Goal: Task Accomplishment & Management: Use online tool/utility

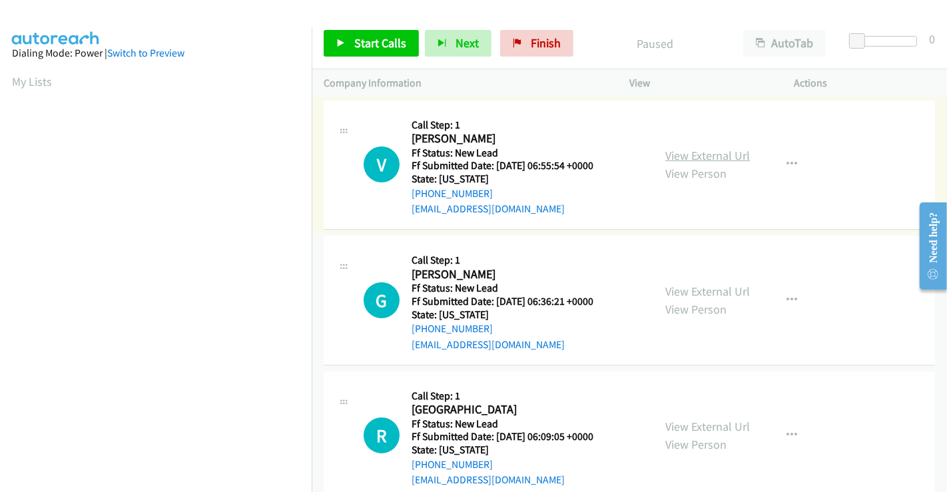
click at [694, 154] on link "View External Url" at bounding box center [707, 155] width 85 height 15
click at [707, 288] on link "View External Url" at bounding box center [707, 291] width 85 height 15
click at [694, 416] on div "View External Url View Person View External Url Email Schedule/Manage Callback …" at bounding box center [741, 435] width 177 height 105
click at [695, 422] on link "View External Url" at bounding box center [707, 426] width 85 height 15
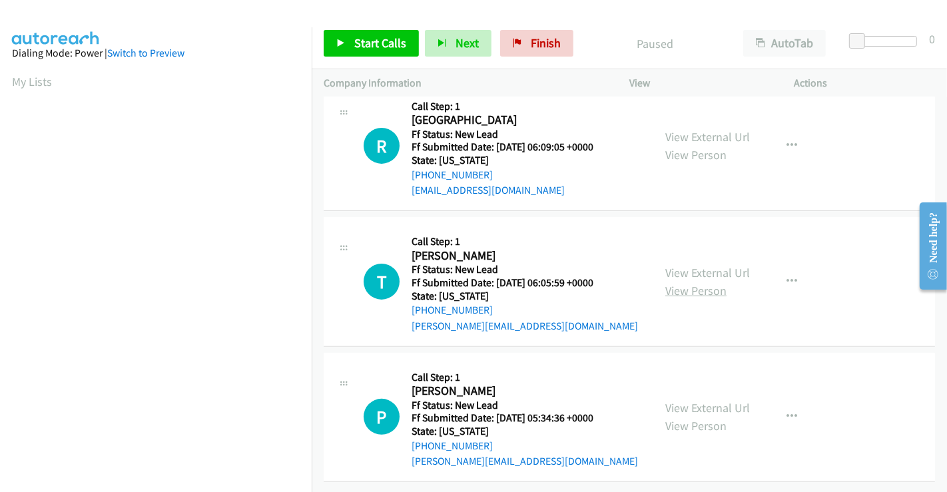
scroll to position [299, 0]
click at [699, 265] on link "View External Url" at bounding box center [707, 272] width 85 height 15
click at [688, 400] on link "View External Url" at bounding box center [707, 407] width 85 height 15
click at [365, 32] on link "Start Calls" at bounding box center [371, 43] width 95 height 27
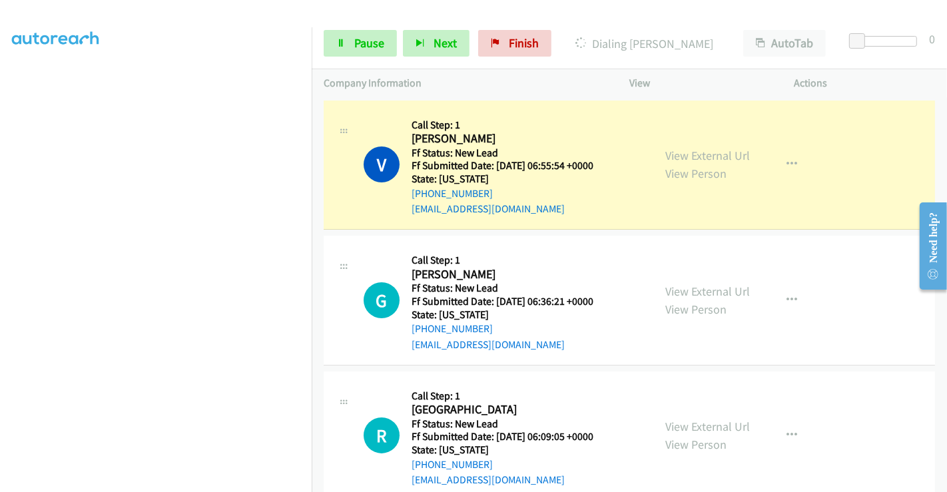
scroll to position [256, 0]
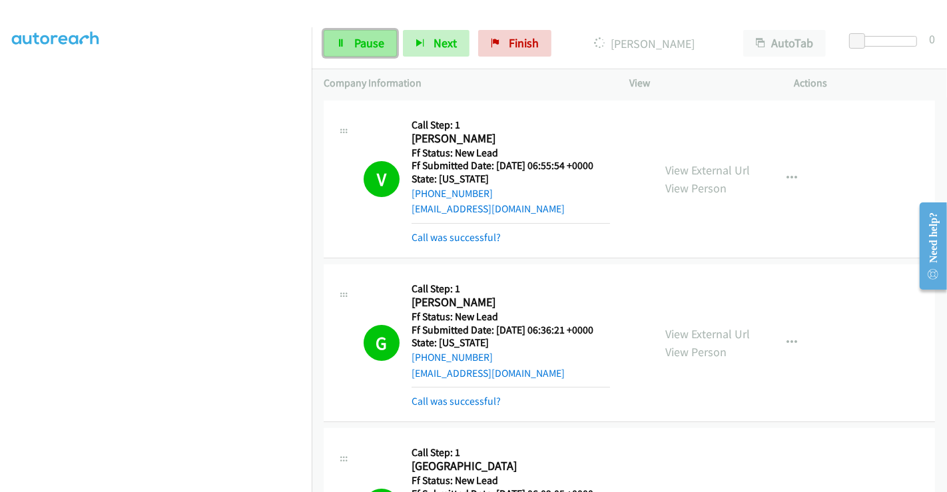
click at [359, 36] on span "Pause" at bounding box center [369, 42] width 30 height 15
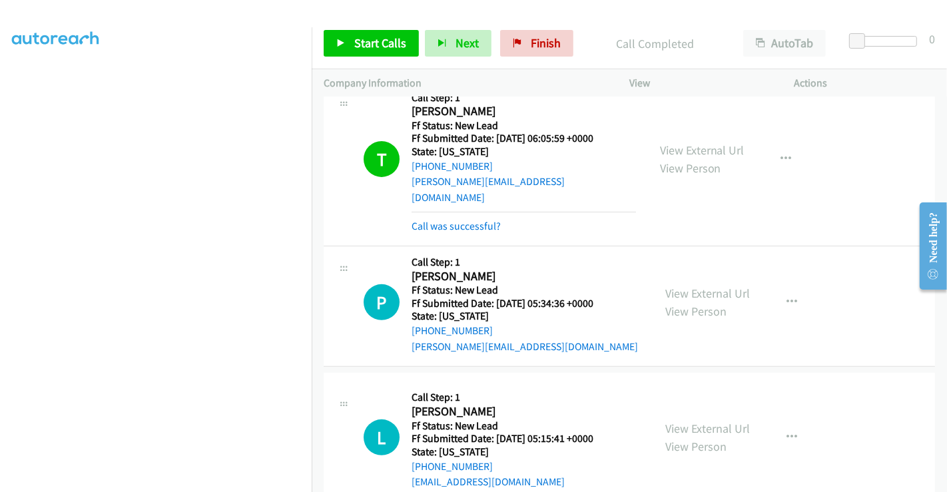
scroll to position [517, 0]
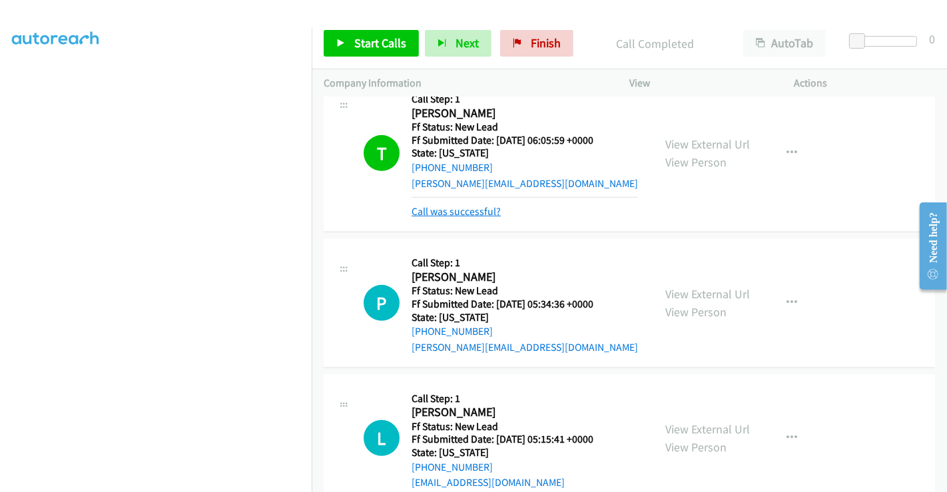
click at [449, 210] on link "Call was successful?" at bounding box center [455, 211] width 89 height 13
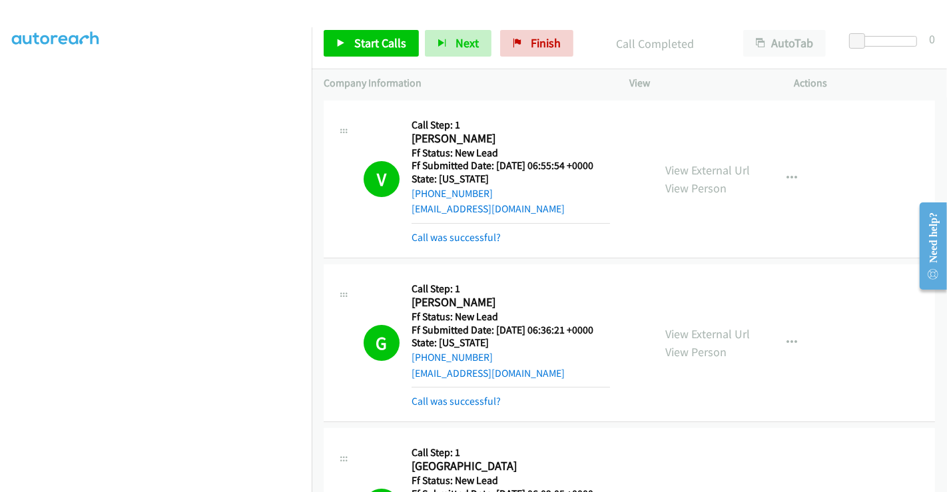
scroll to position [148, 0]
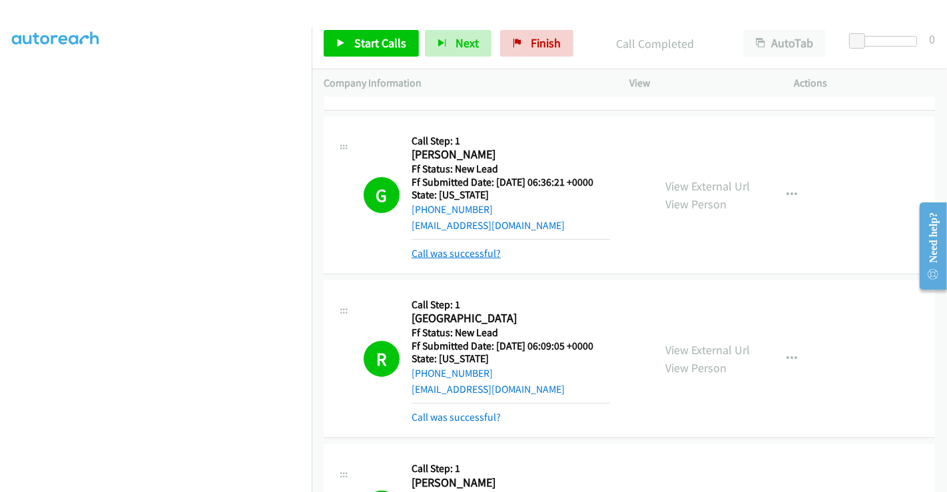
click at [458, 250] on link "Call was successful?" at bounding box center [455, 253] width 89 height 13
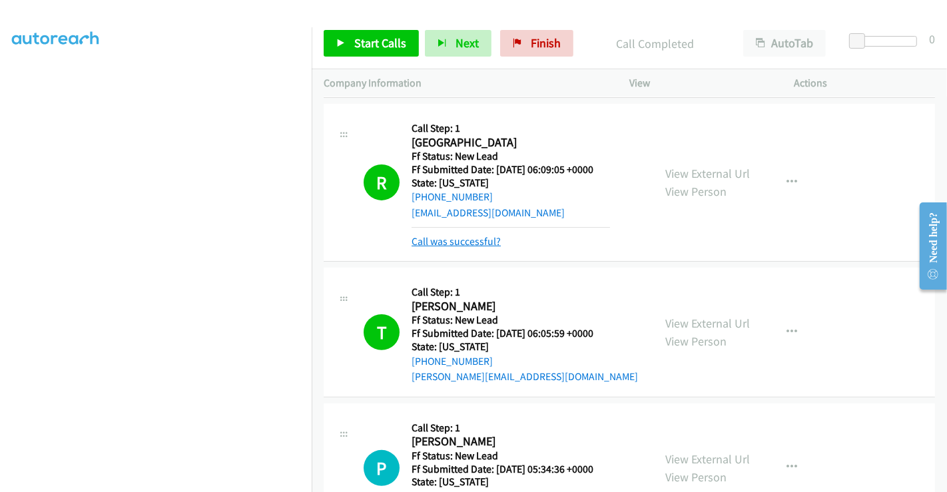
click at [457, 236] on link "Call was successful?" at bounding box center [455, 241] width 89 height 13
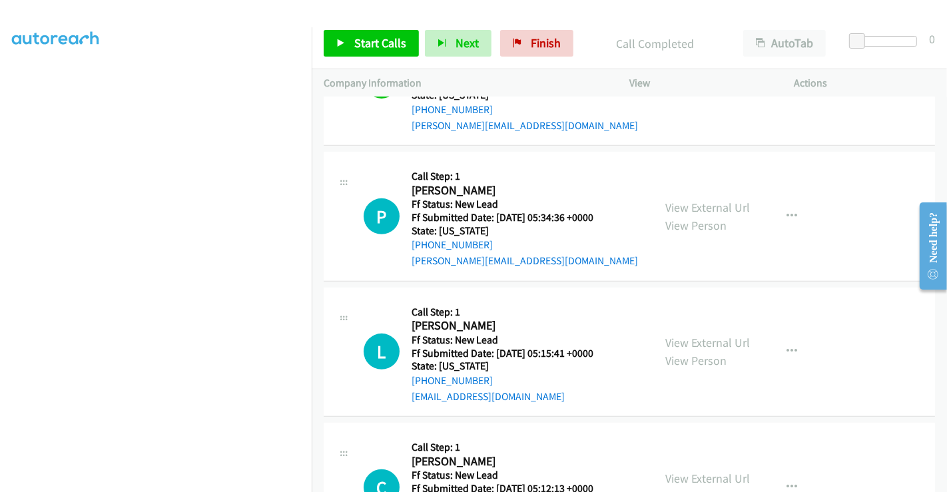
scroll to position [517, 0]
click at [690, 210] on link "View External Url" at bounding box center [707, 208] width 85 height 15
click at [692, 342] on link "View External Url" at bounding box center [707, 343] width 85 height 15
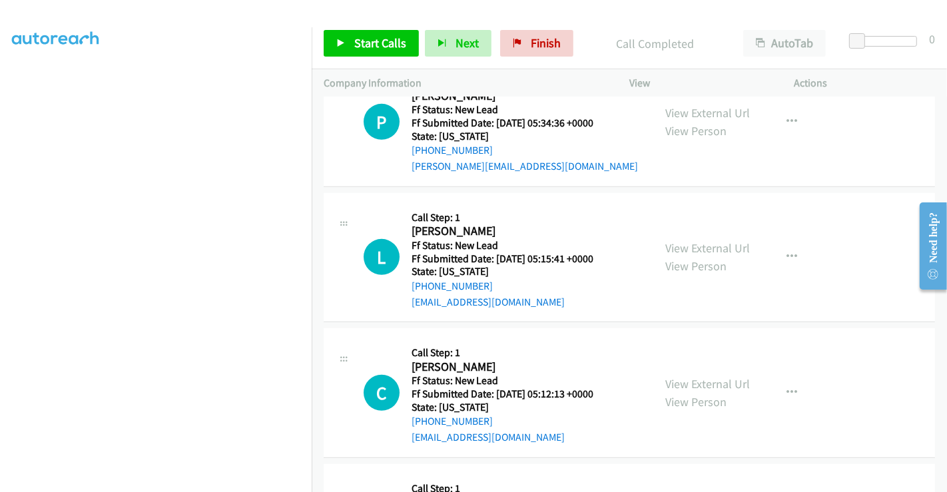
scroll to position [813, 0]
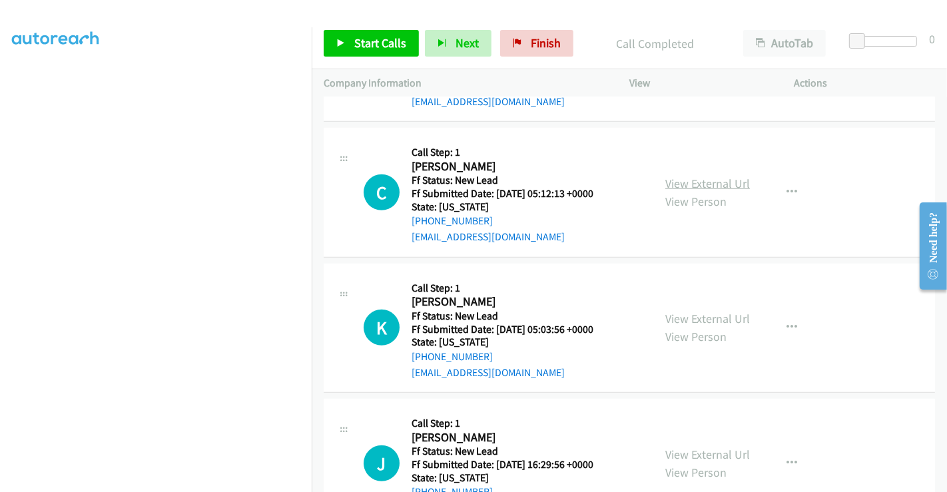
click at [692, 183] on link "View External Url" at bounding box center [707, 183] width 85 height 15
click at [696, 312] on link "View External Url" at bounding box center [707, 318] width 85 height 15
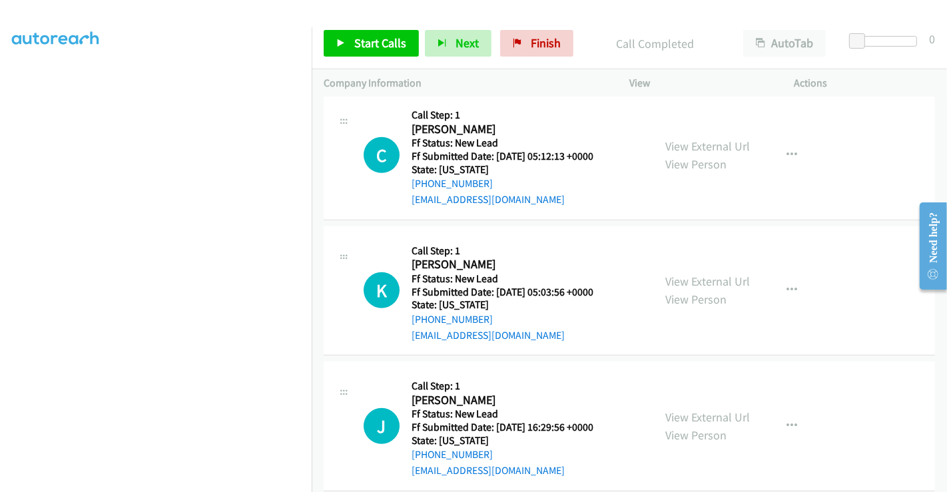
scroll to position [868, 0]
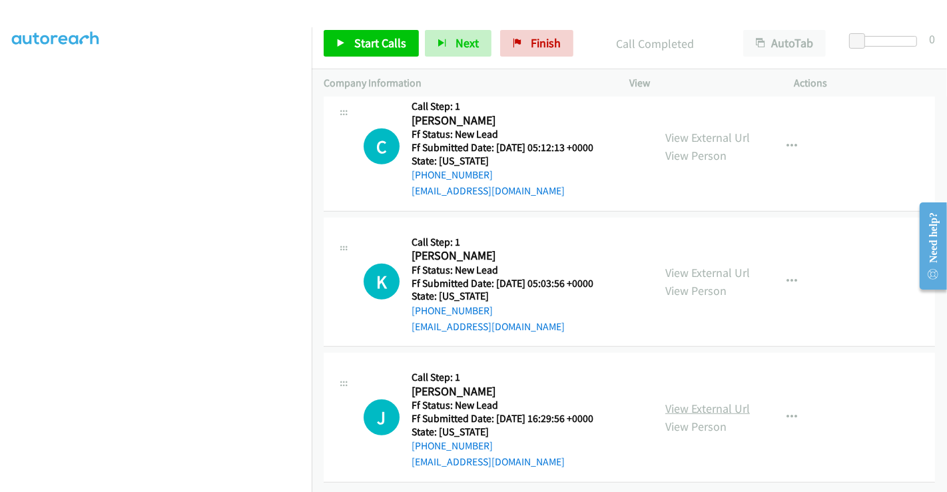
click at [690, 401] on link "View External Url" at bounding box center [707, 408] width 85 height 15
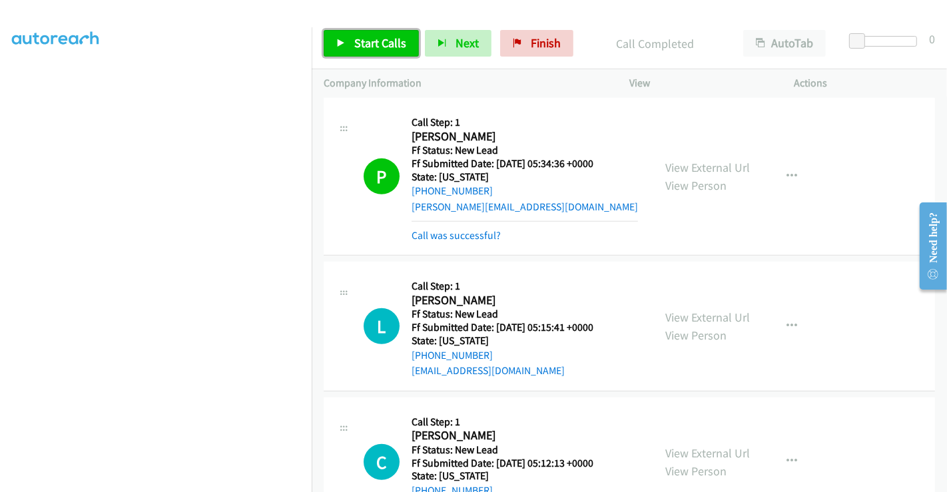
click at [371, 43] on span "Start Calls" at bounding box center [380, 42] width 52 height 15
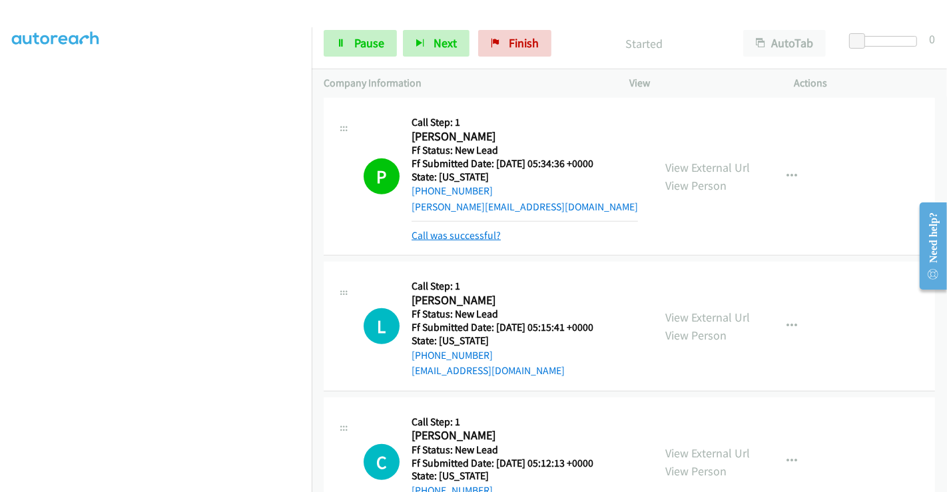
click at [443, 236] on link "Call was successful?" at bounding box center [455, 235] width 89 height 13
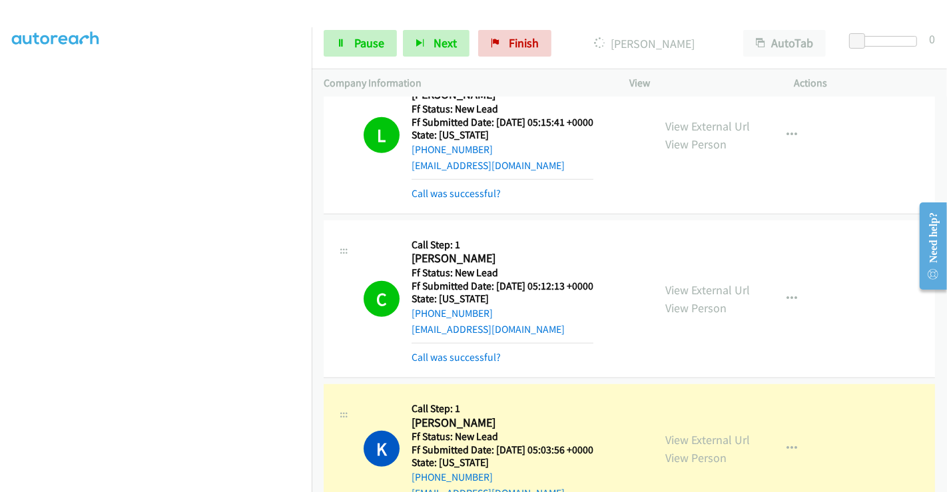
scroll to position [646, 0]
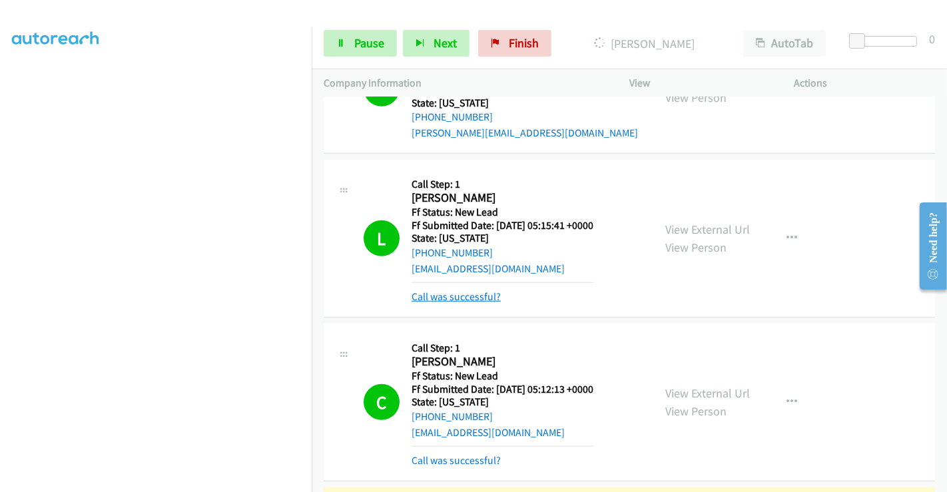
click at [445, 297] on link "Call was successful?" at bounding box center [455, 296] width 89 height 13
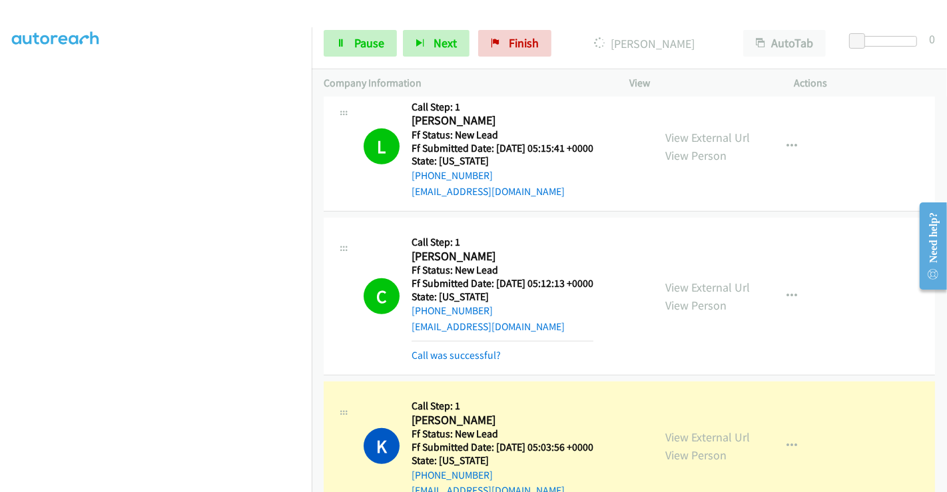
scroll to position [868, 0]
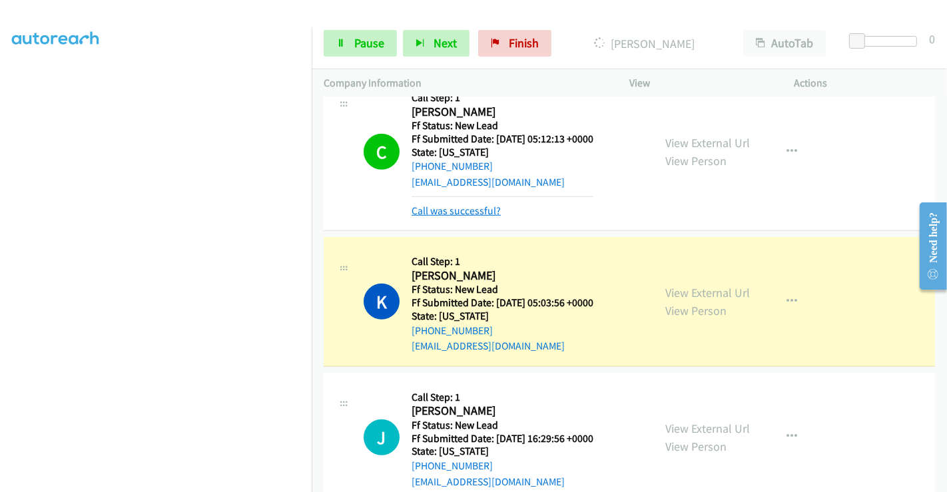
click at [476, 208] on link "Call was successful?" at bounding box center [455, 210] width 89 height 13
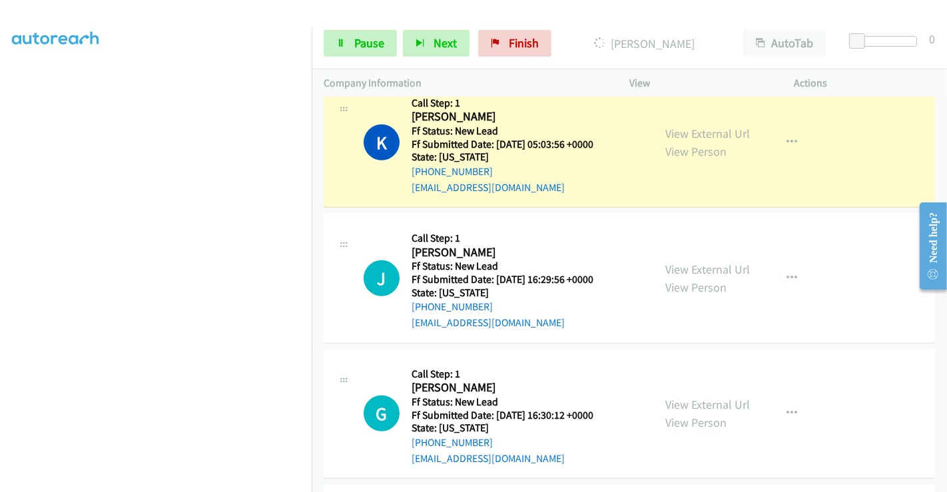
scroll to position [1016, 0]
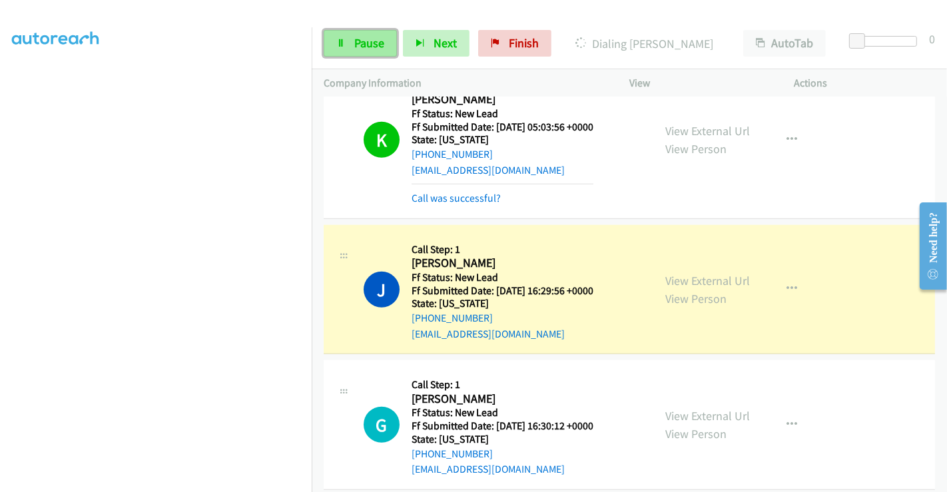
click at [361, 45] on span "Pause" at bounding box center [369, 42] width 30 height 15
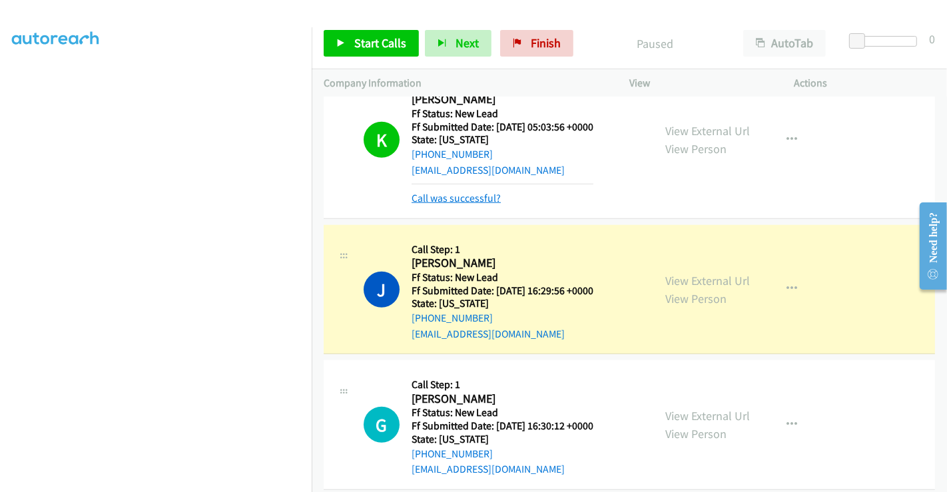
click at [440, 199] on link "Call was successful?" at bounding box center [455, 198] width 89 height 13
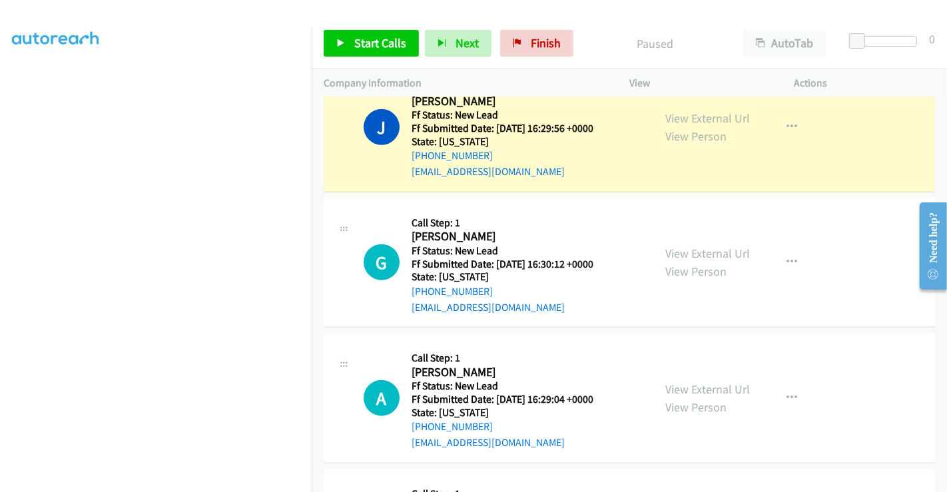
scroll to position [1274, 0]
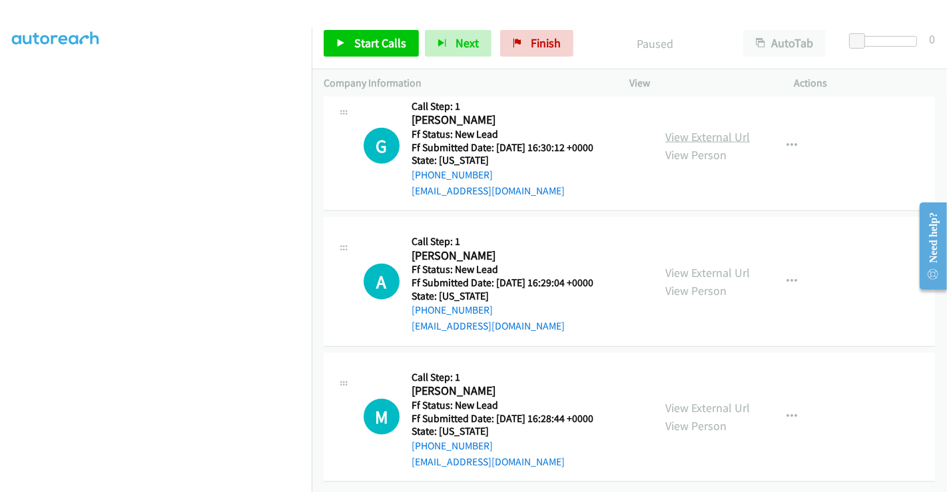
click at [700, 129] on link "View External Url" at bounding box center [707, 136] width 85 height 15
click at [694, 265] on link "View External Url" at bounding box center [707, 272] width 85 height 15
click at [692, 400] on link "View External Url" at bounding box center [707, 407] width 85 height 15
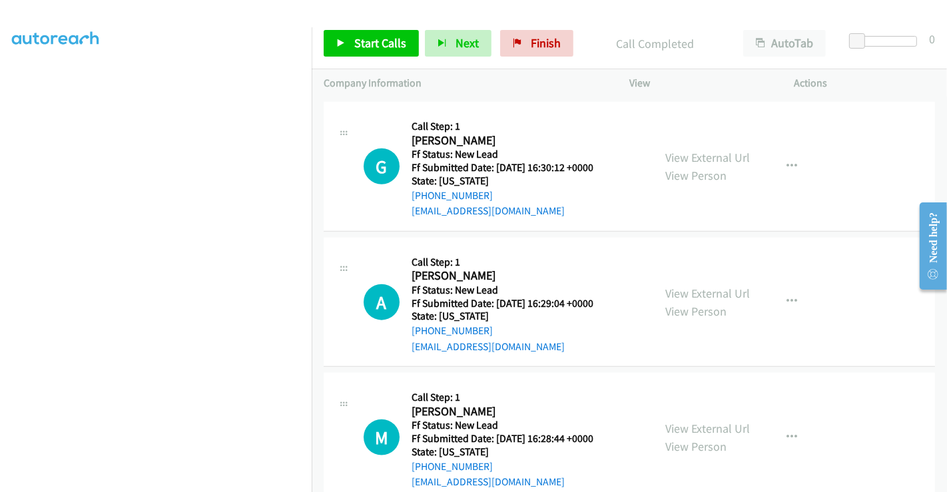
scroll to position [1302, 0]
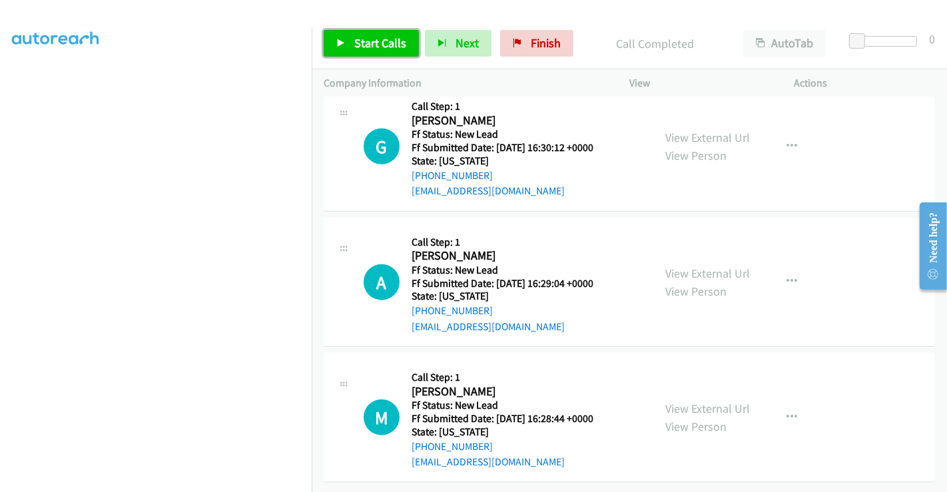
click at [379, 43] on span "Start Calls" at bounding box center [380, 42] width 52 height 15
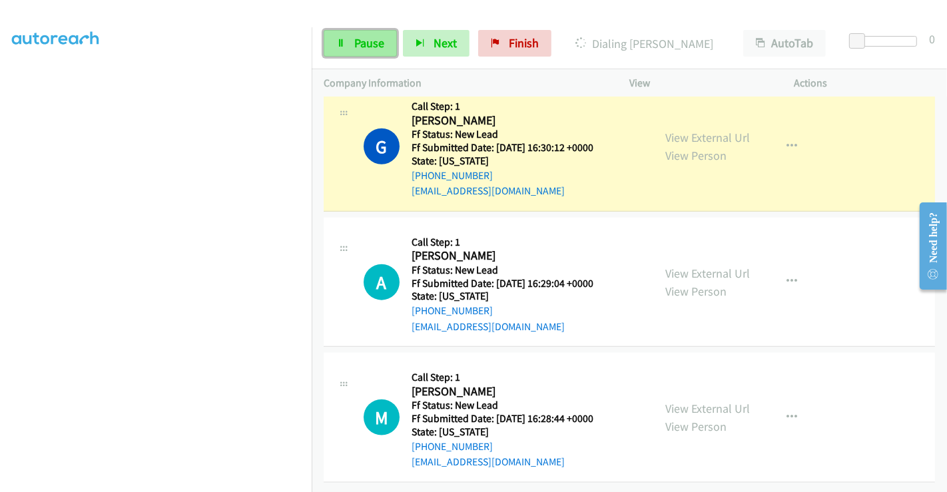
click at [349, 41] on link "Pause" at bounding box center [360, 43] width 73 height 27
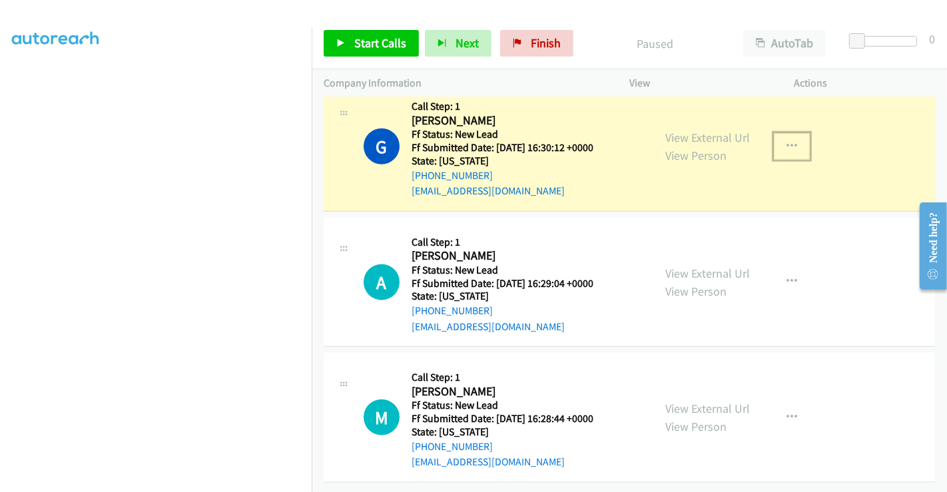
click at [787, 134] on div "View External Url View Person View External Url Email Schedule/Manage Callback …" at bounding box center [741, 146] width 177 height 105
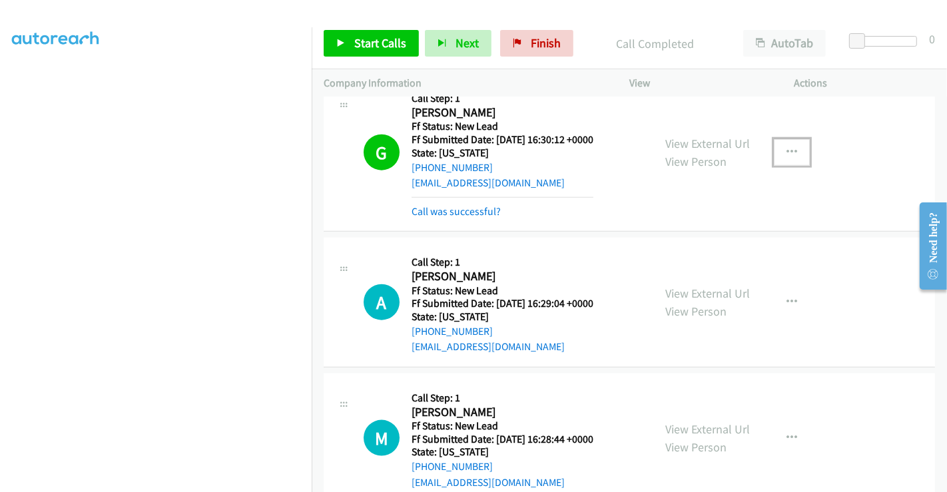
click at [793, 149] on button "button" at bounding box center [792, 152] width 36 height 27
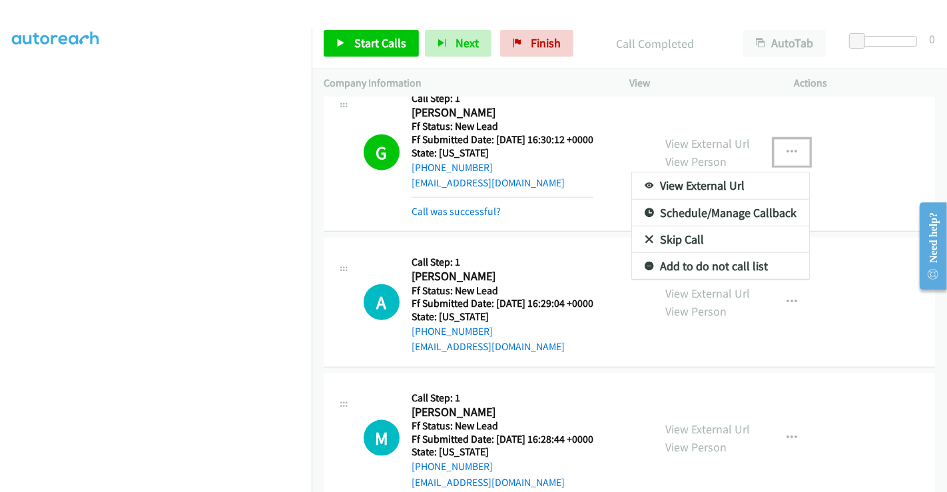
click at [689, 265] on link "Add to do not call list" at bounding box center [720, 266] width 177 height 27
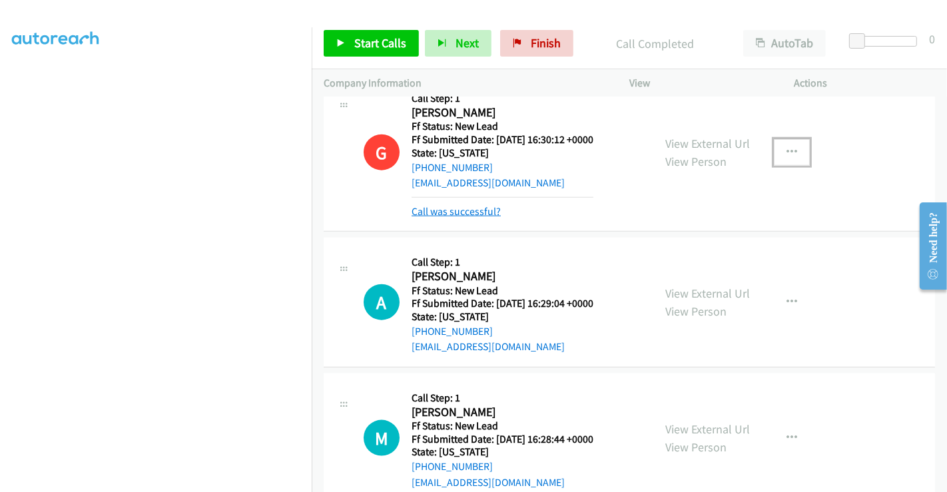
click at [456, 209] on link "Call was successful?" at bounding box center [455, 211] width 89 height 13
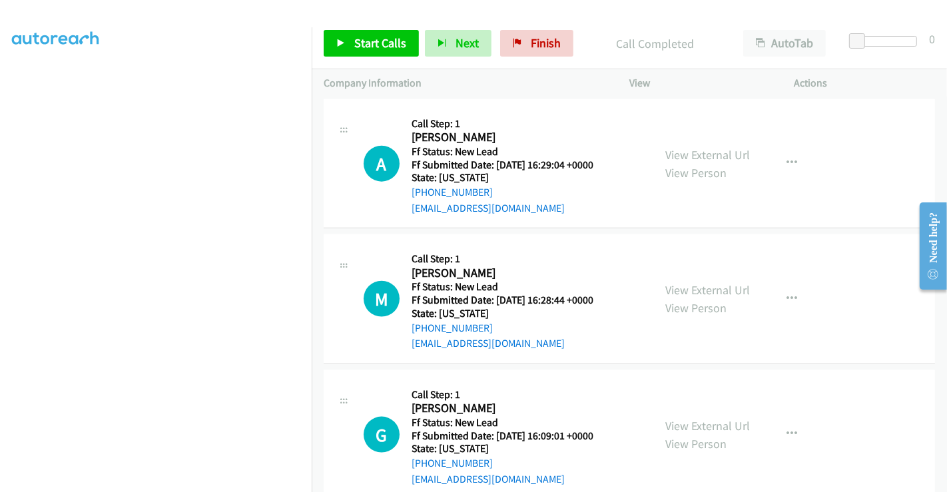
scroll to position [1450, 0]
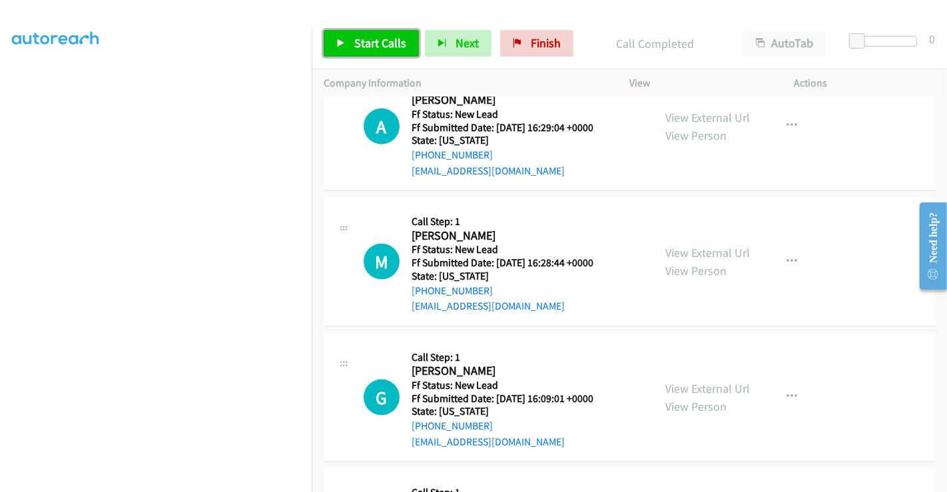
click at [349, 38] on link "Start Calls" at bounding box center [371, 43] width 95 height 27
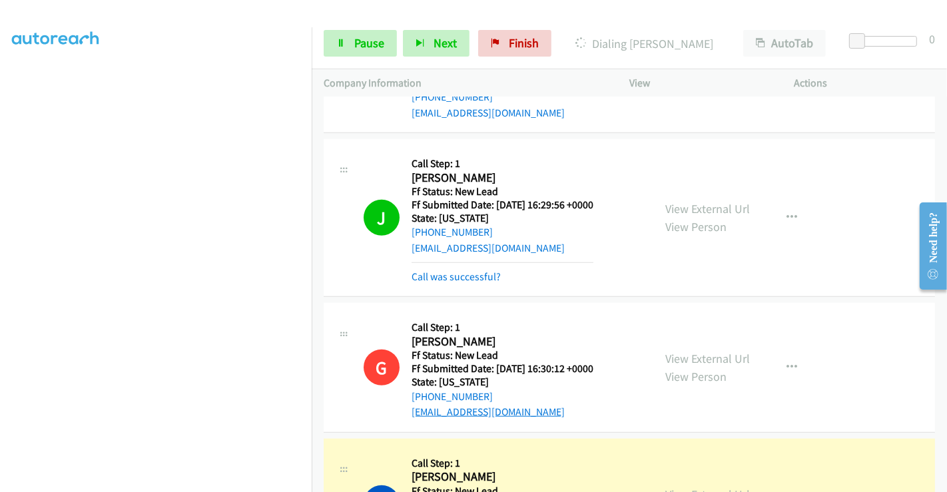
scroll to position [1006, 0]
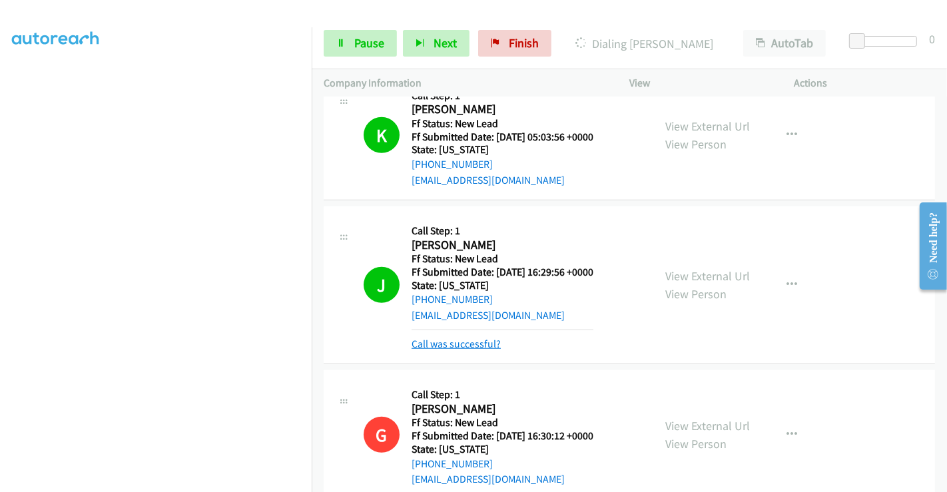
click at [449, 343] on link "Call was successful?" at bounding box center [455, 344] width 89 height 13
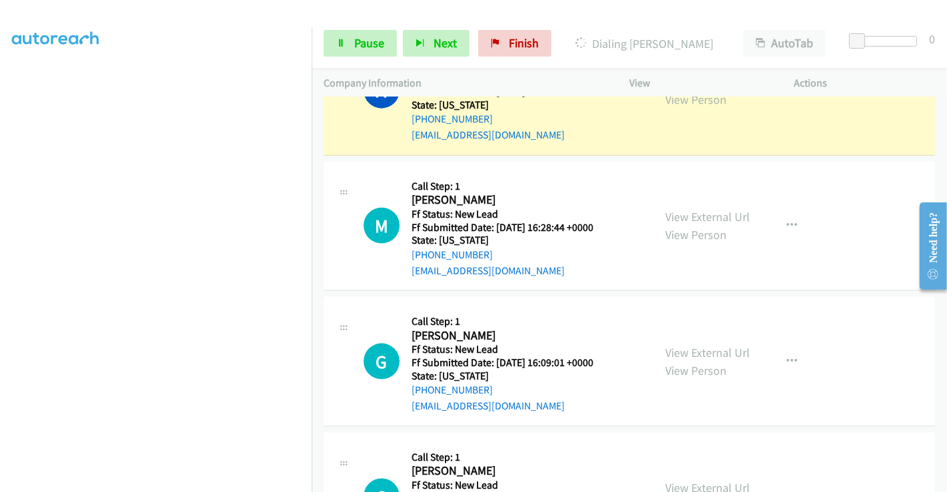
scroll to position [1376, 0]
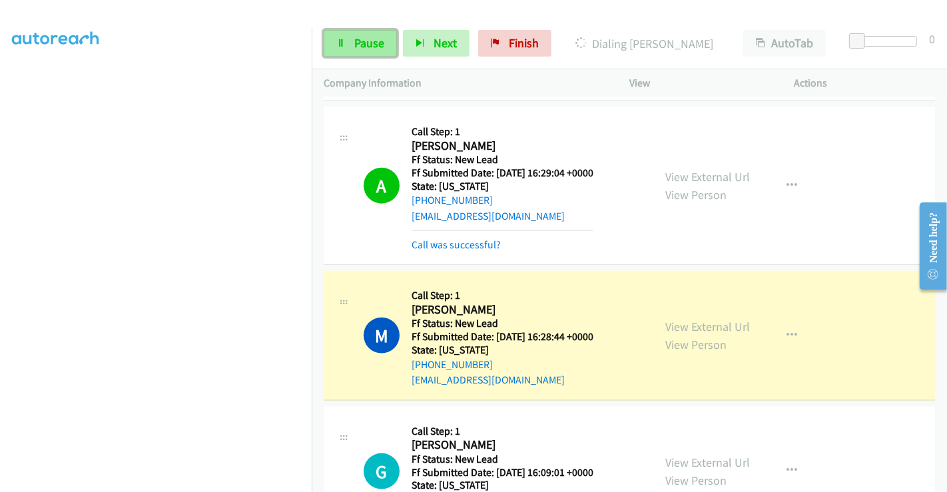
click at [356, 31] on link "Pause" at bounding box center [360, 43] width 73 height 27
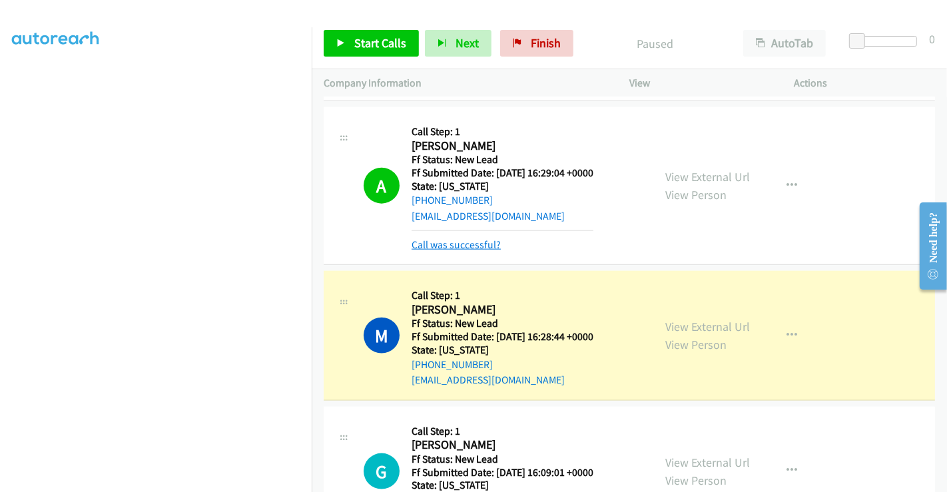
click at [456, 238] on link "Call was successful?" at bounding box center [455, 244] width 89 height 13
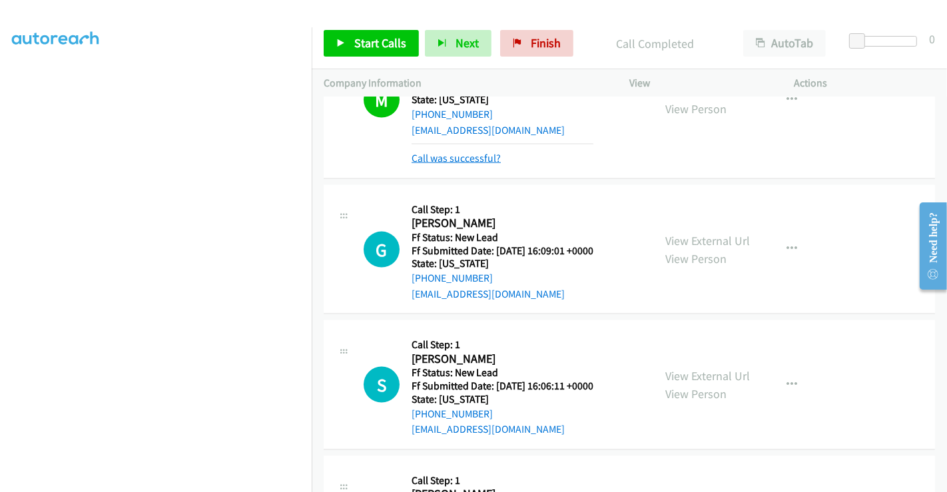
click at [448, 156] on link "Call was successful?" at bounding box center [455, 158] width 89 height 13
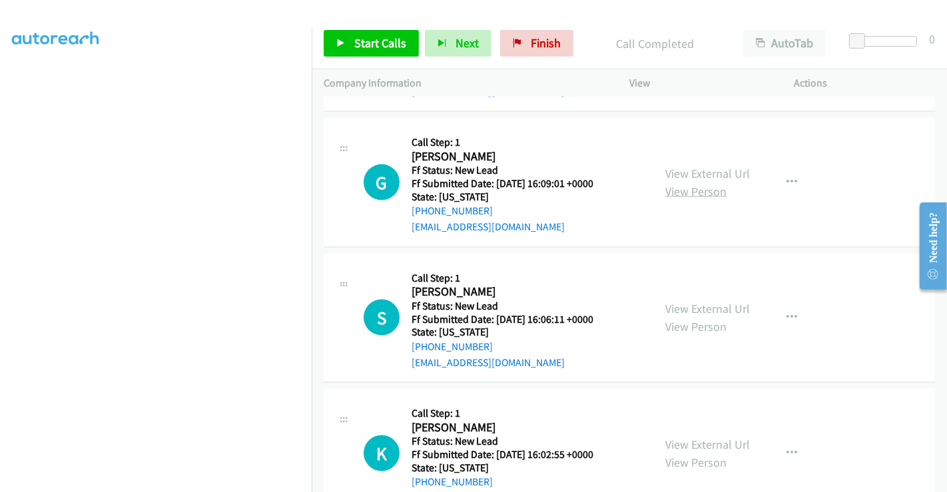
scroll to position [1658, 0]
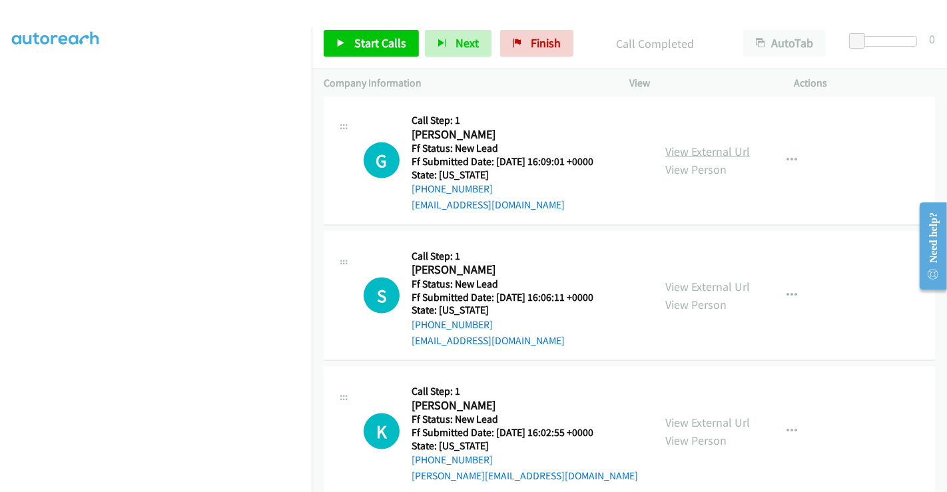
click at [688, 146] on link "View External Url" at bounding box center [707, 151] width 85 height 15
click at [674, 282] on link "View External Url" at bounding box center [707, 286] width 85 height 15
click at [706, 419] on link "View External Url" at bounding box center [707, 422] width 85 height 15
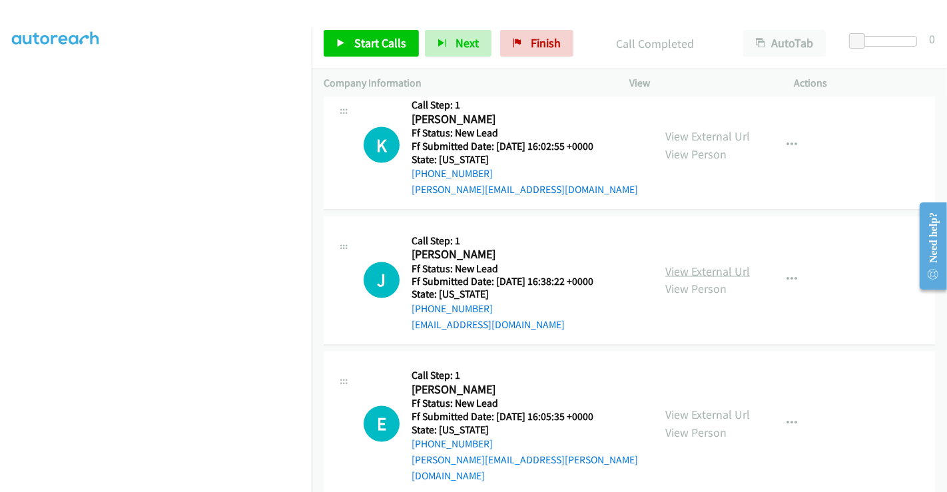
scroll to position [1950, 0]
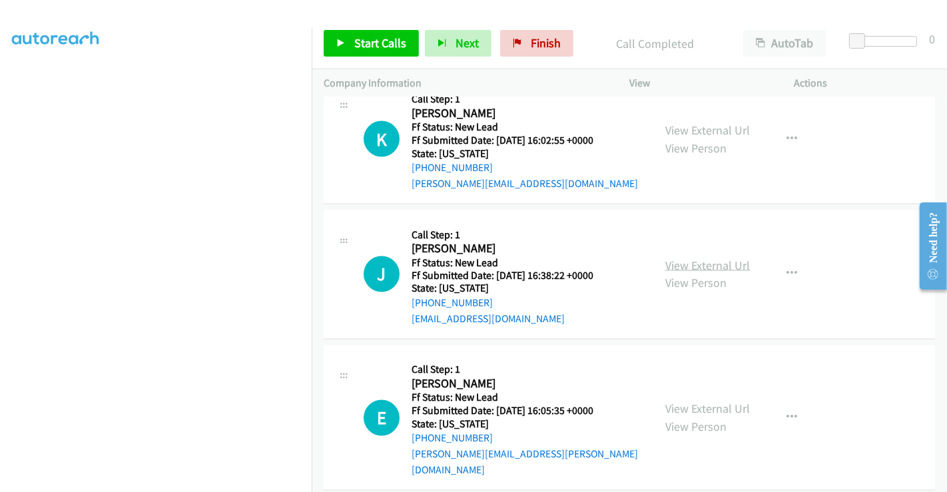
click at [692, 258] on link "View External Url" at bounding box center [707, 265] width 85 height 15
click at [694, 401] on link "View External Url" at bounding box center [707, 408] width 85 height 15
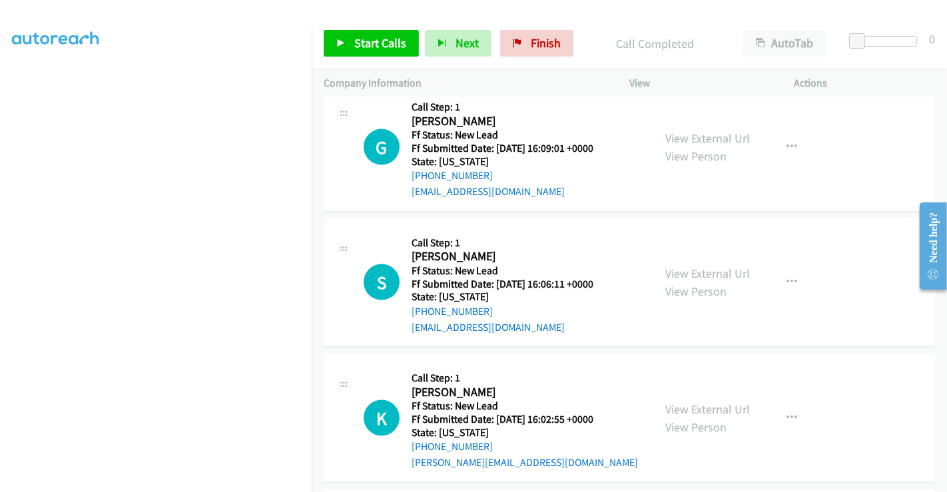
scroll to position [1580, 0]
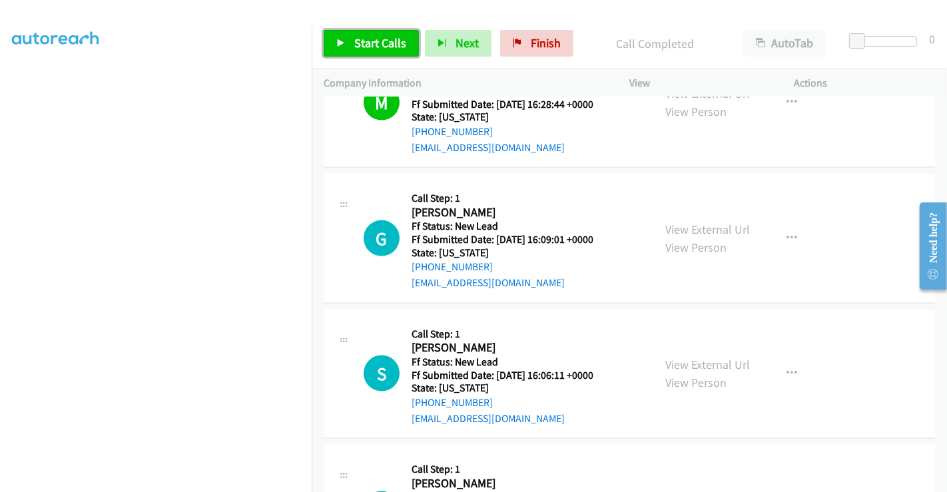
click at [368, 41] on span "Start Calls" at bounding box center [380, 42] width 52 height 15
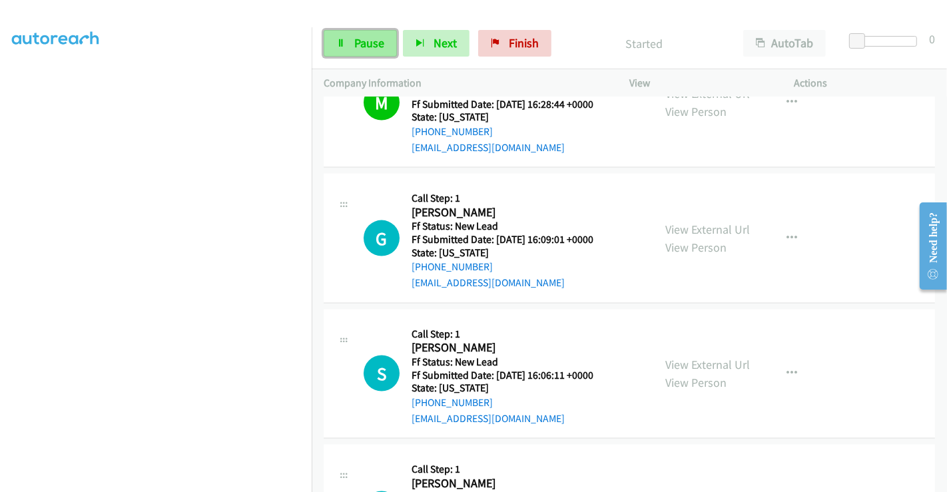
click at [365, 44] on span "Pause" at bounding box center [369, 42] width 30 height 15
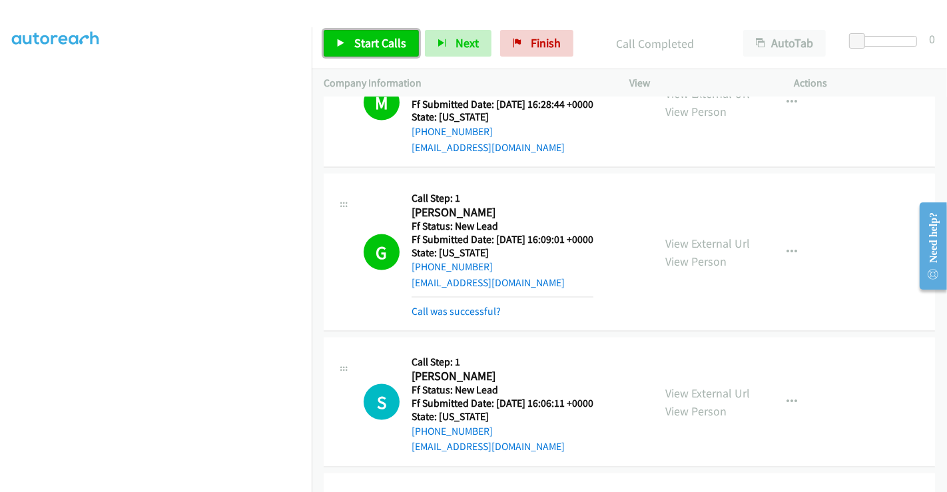
click at [357, 45] on span "Start Calls" at bounding box center [380, 42] width 52 height 15
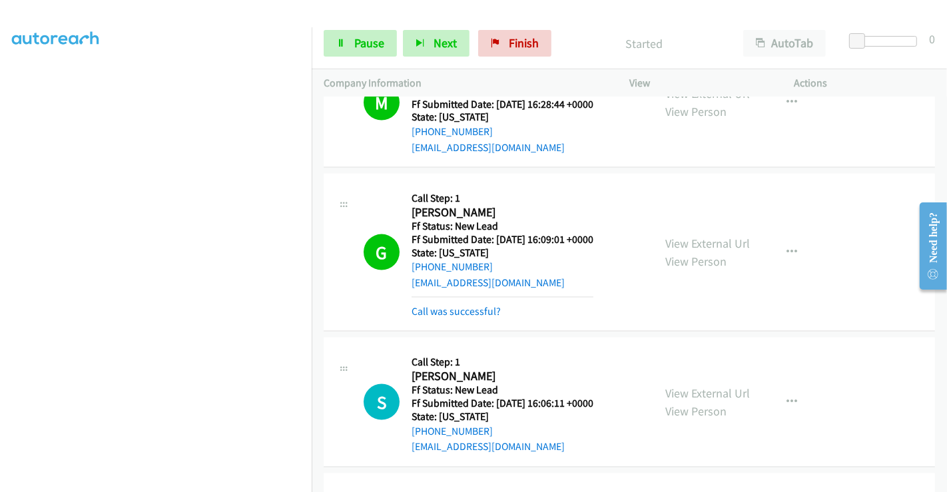
drag, startPoint x: 472, startPoint y: 308, endPoint x: 427, endPoint y: 181, distance: 134.3
click at [451, 308] on link "Call was successful?" at bounding box center [455, 311] width 89 height 13
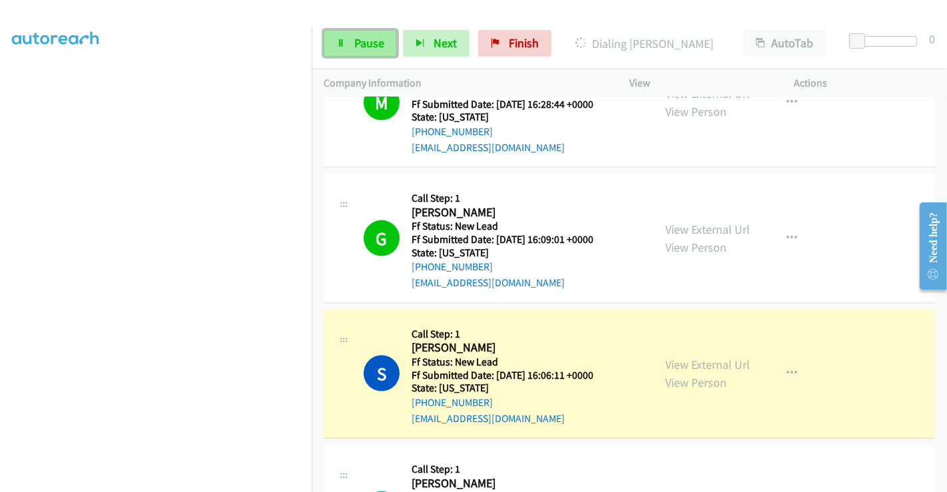
click at [351, 40] on link "Pause" at bounding box center [360, 43] width 73 height 27
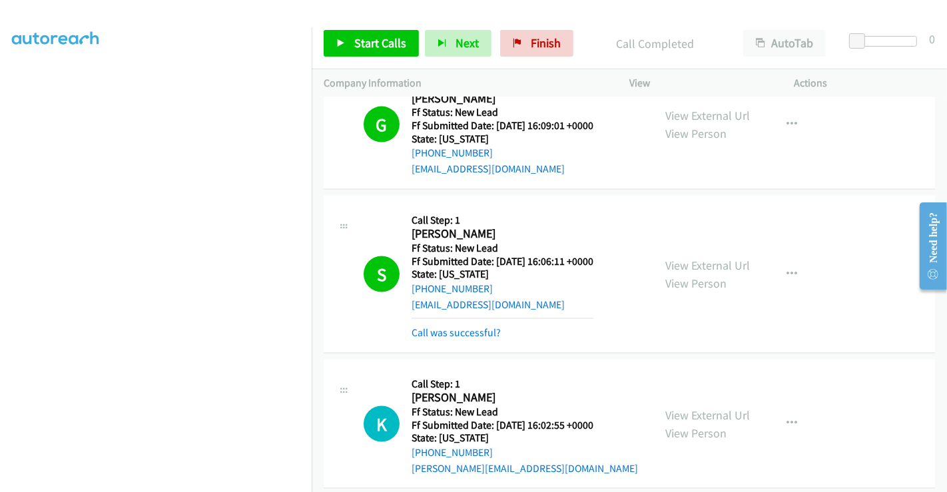
scroll to position [1803, 0]
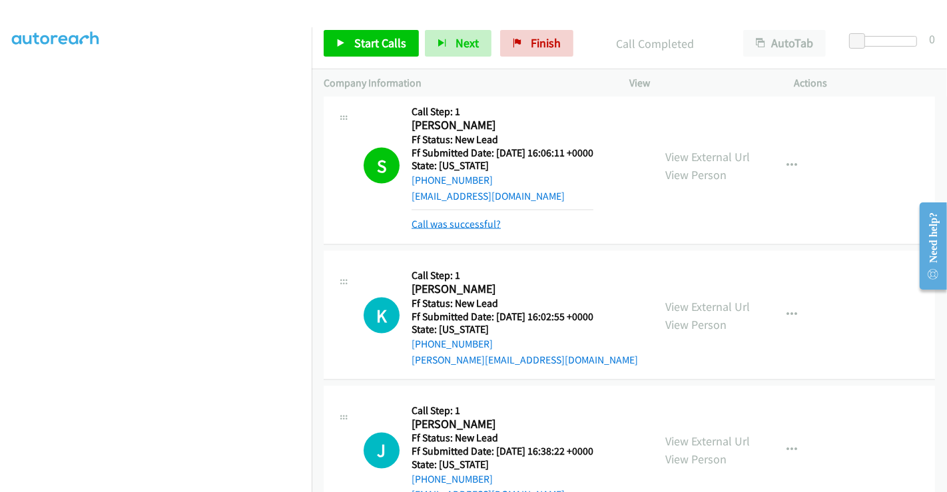
click at [472, 221] on link "Call was successful?" at bounding box center [455, 224] width 89 height 13
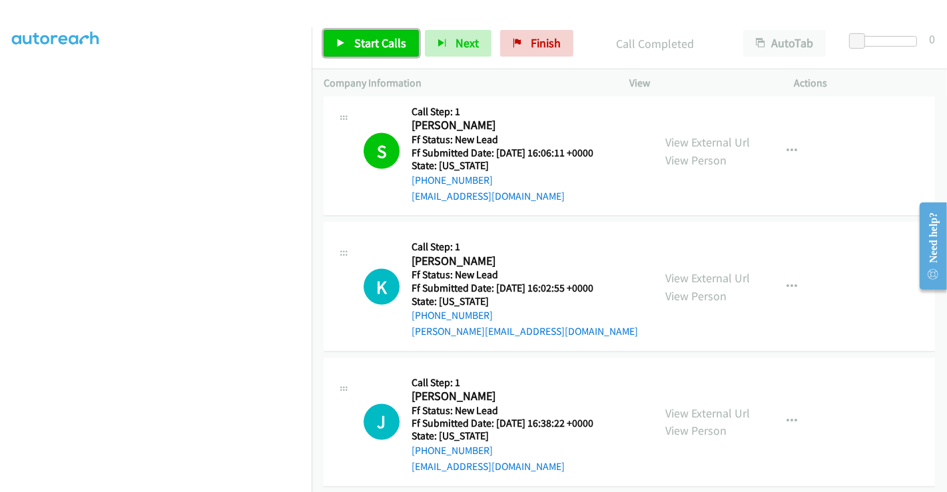
click at [365, 45] on span "Start Calls" at bounding box center [380, 42] width 52 height 15
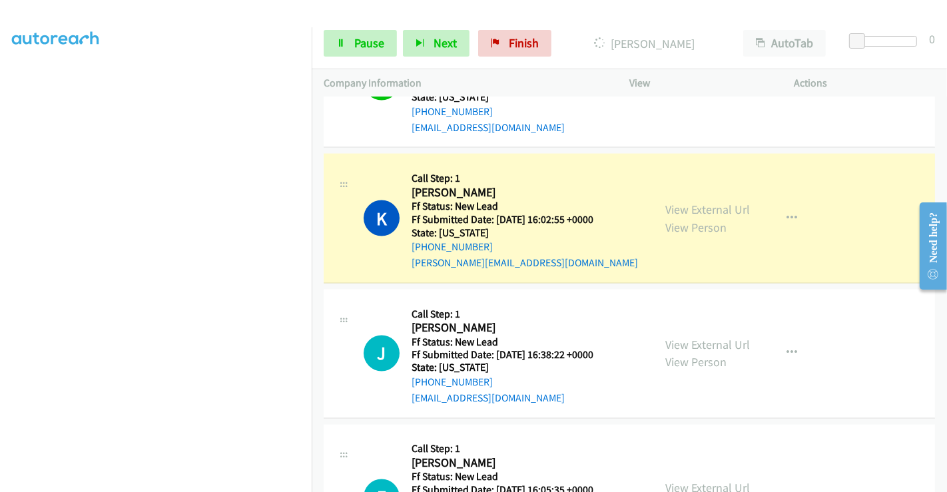
scroll to position [1938, 0]
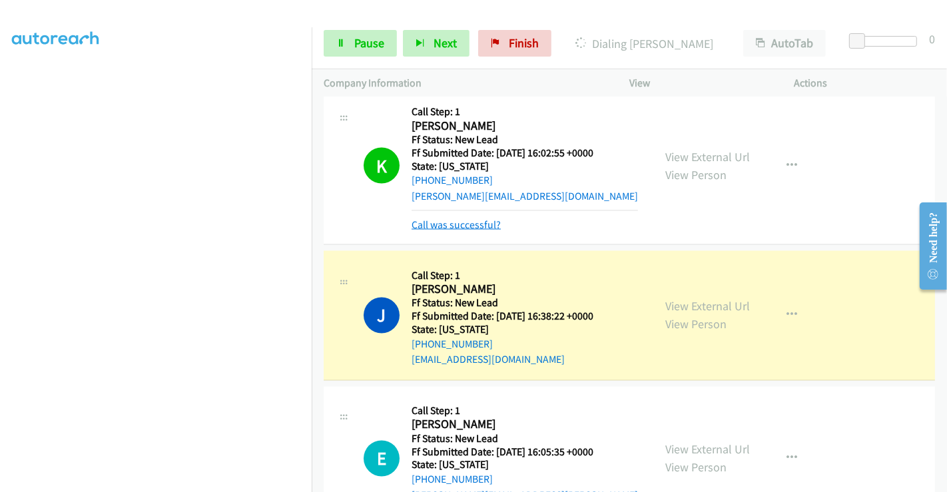
click at [459, 218] on link "Call was successful?" at bounding box center [455, 224] width 89 height 13
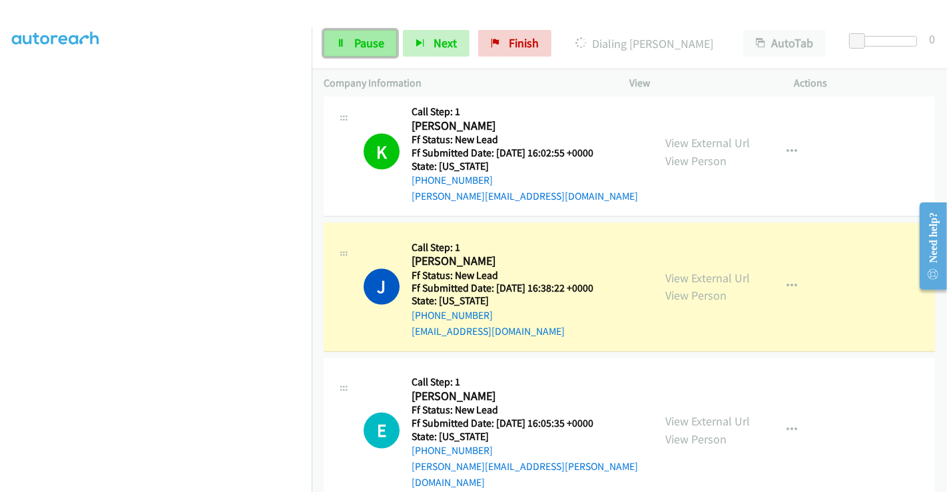
click at [364, 41] on span "Pause" at bounding box center [369, 42] width 30 height 15
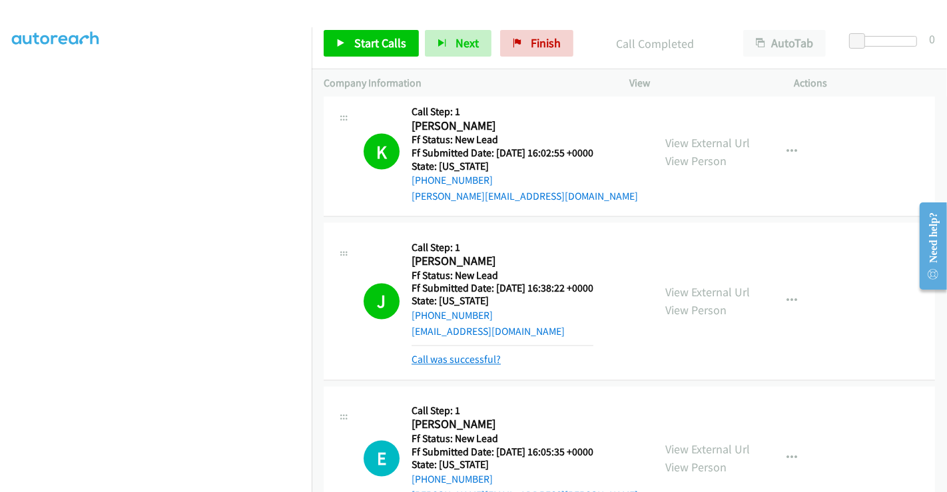
click at [453, 353] on link "Call was successful?" at bounding box center [455, 359] width 89 height 13
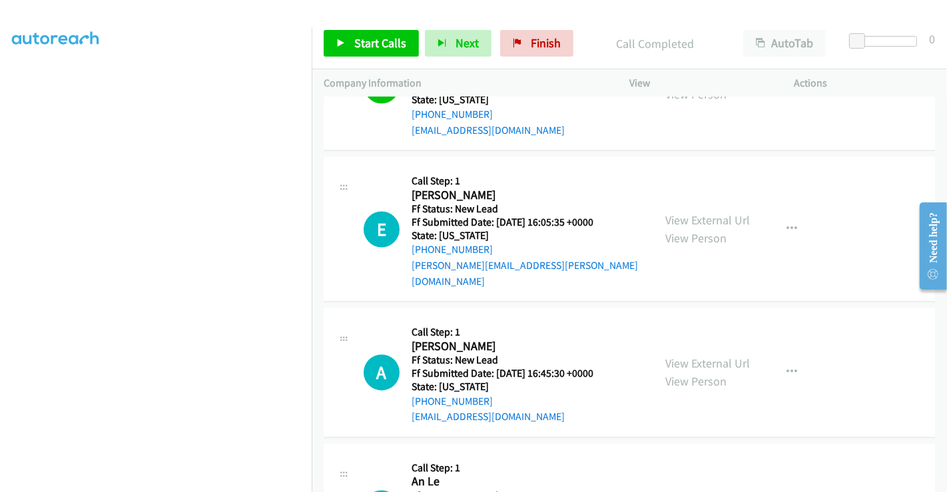
scroll to position [2160, 0]
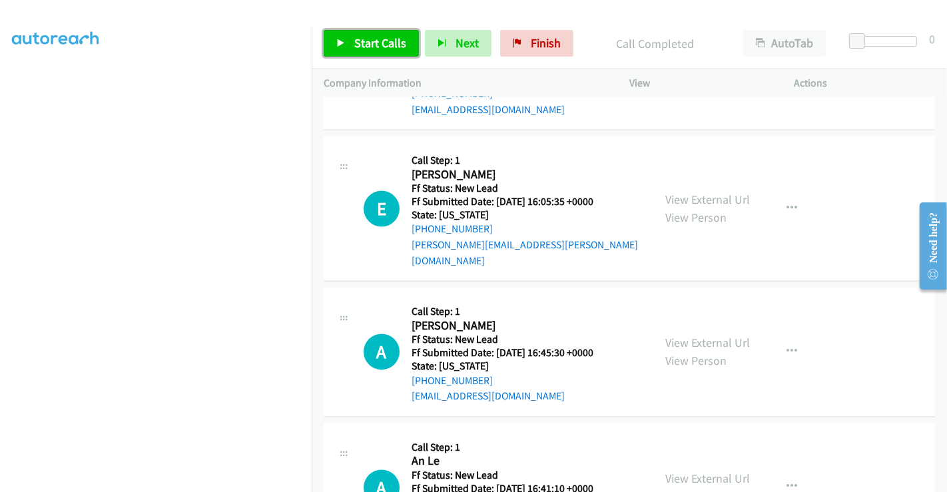
click at [369, 47] on span "Start Calls" at bounding box center [380, 42] width 52 height 15
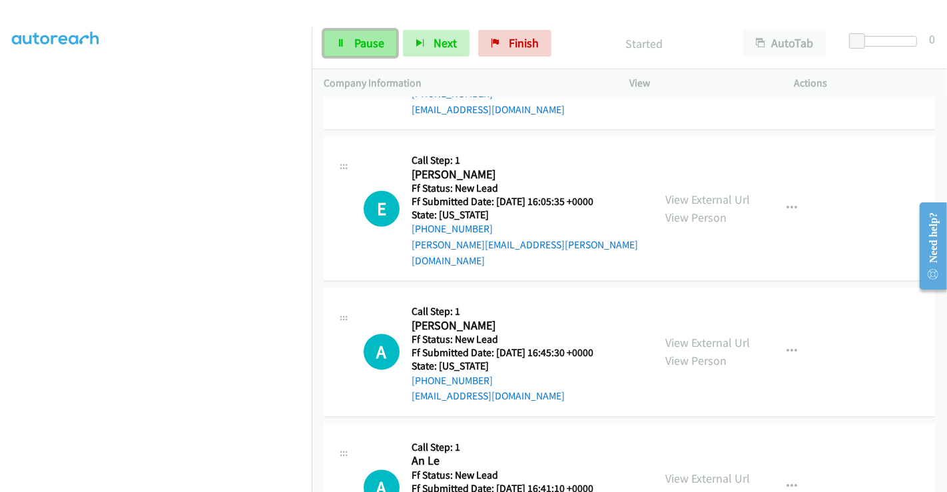
click at [357, 41] on span "Pause" at bounding box center [369, 42] width 30 height 15
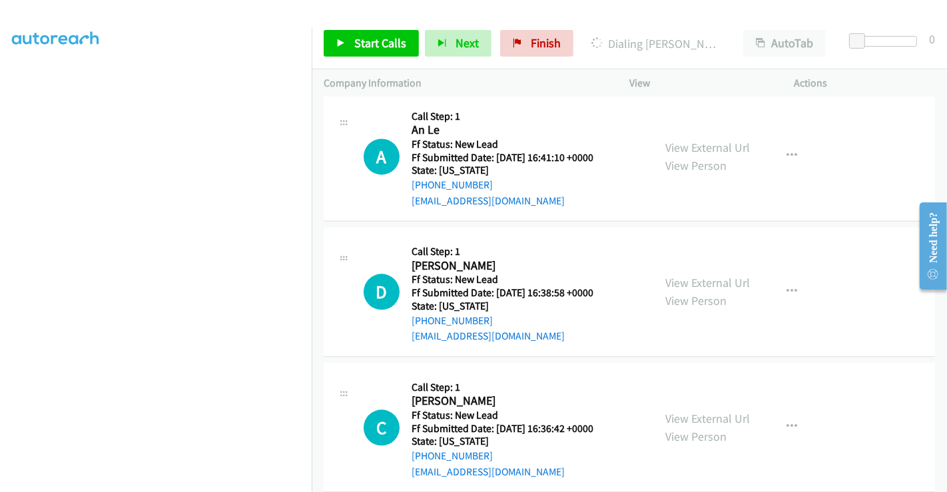
scroll to position [2269, 0]
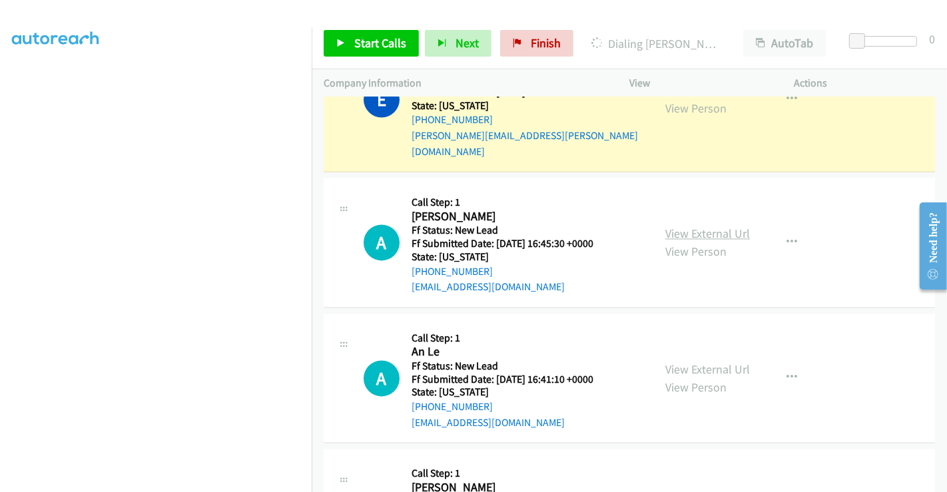
click at [708, 226] on link "View External Url" at bounding box center [707, 233] width 85 height 15
click at [690, 361] on link "View External Url" at bounding box center [707, 368] width 85 height 15
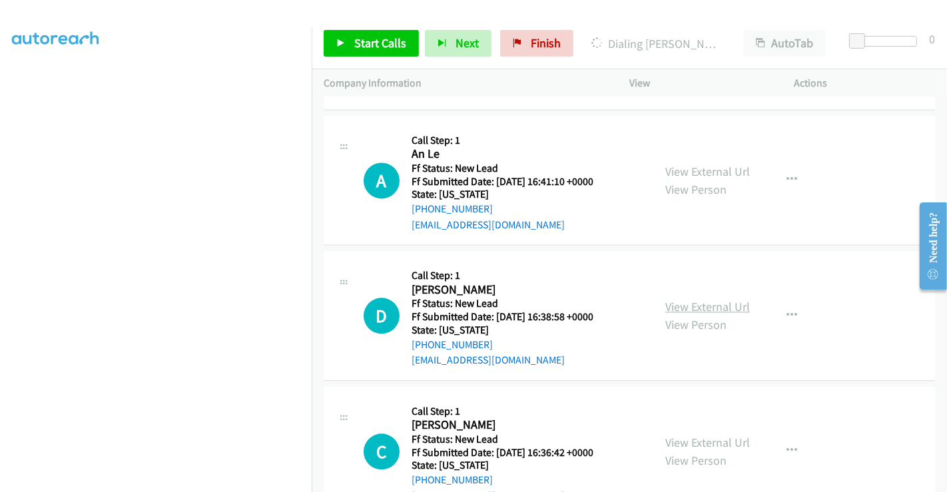
scroll to position [2491, 0]
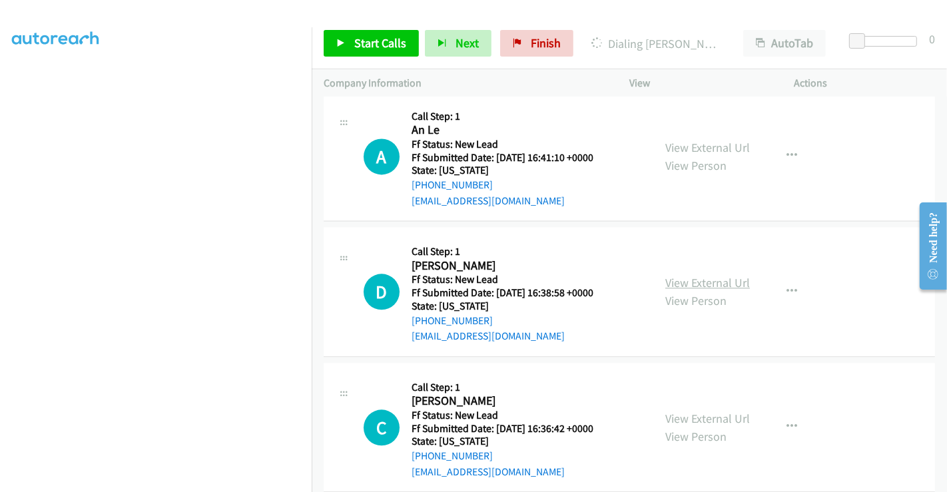
click at [696, 275] on link "View External Url" at bounding box center [707, 282] width 85 height 15
click at [698, 411] on link "View External Url" at bounding box center [707, 418] width 85 height 15
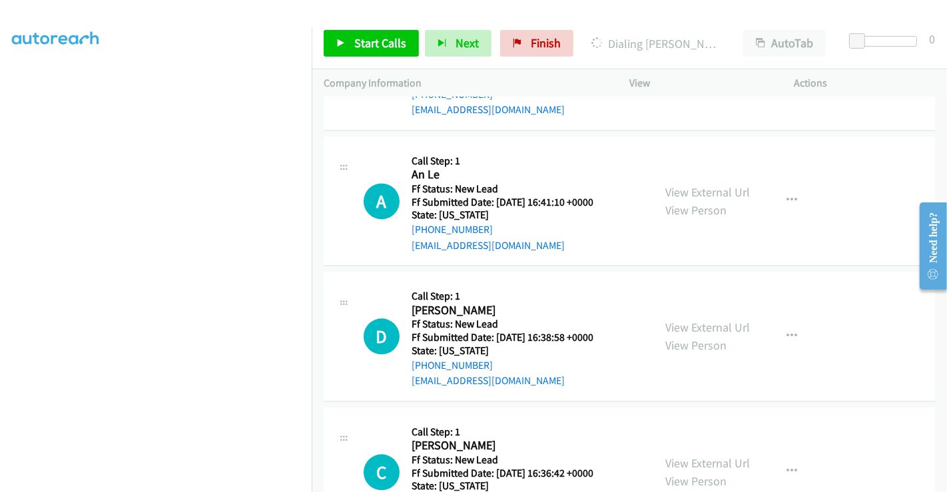
scroll to position [2343, 0]
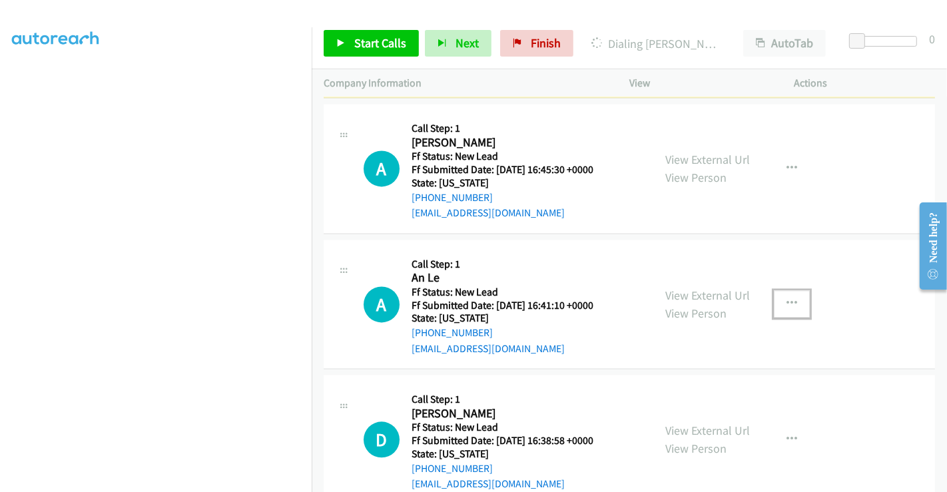
drag, startPoint x: 787, startPoint y: 284, endPoint x: 776, endPoint y: 283, distance: 10.7
click at [786, 298] on icon "button" at bounding box center [791, 303] width 11 height 11
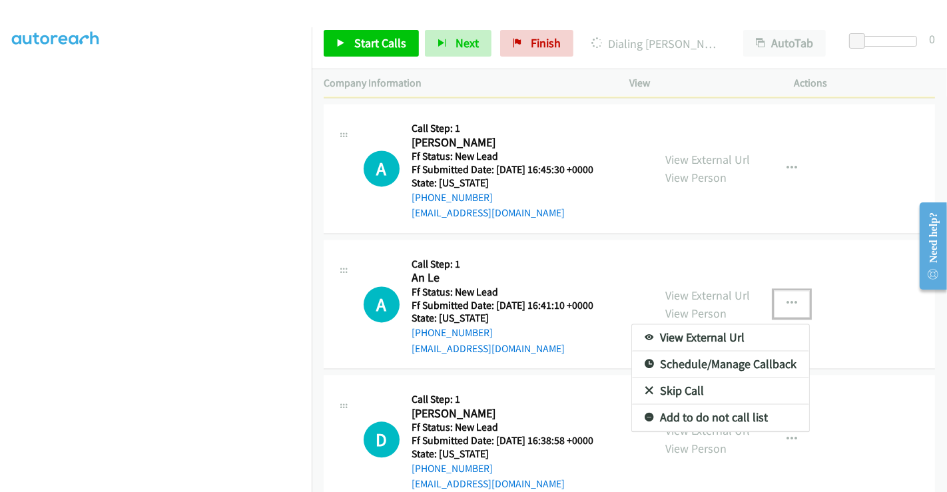
click at [663, 377] on link "Skip Call" at bounding box center [720, 390] width 177 height 27
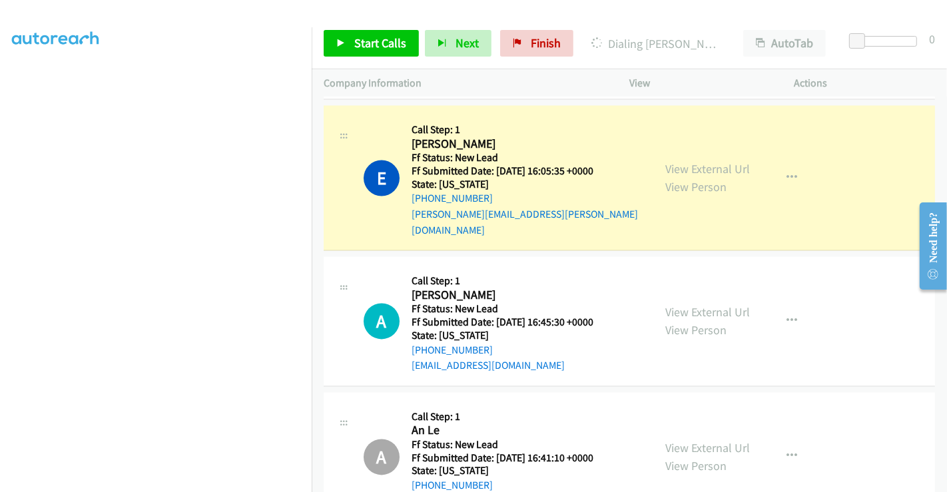
scroll to position [2122, 0]
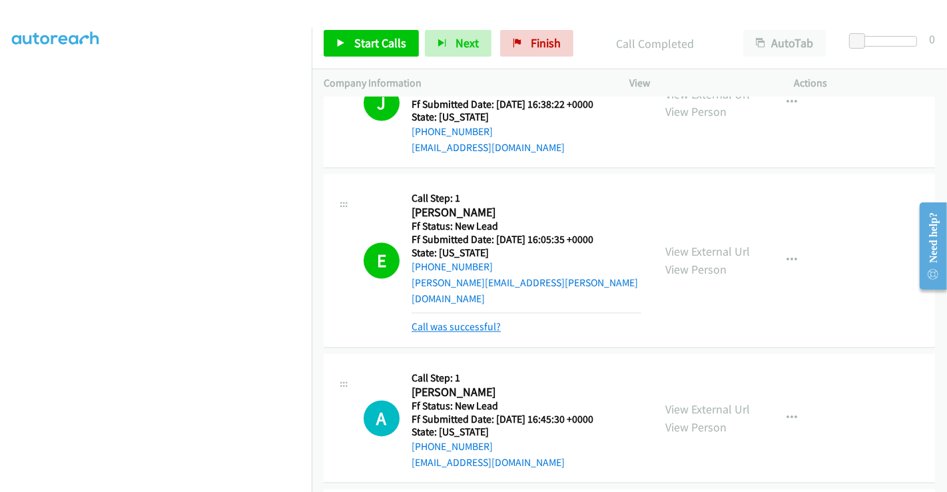
click at [456, 321] on link "Call was successful?" at bounding box center [455, 327] width 89 height 13
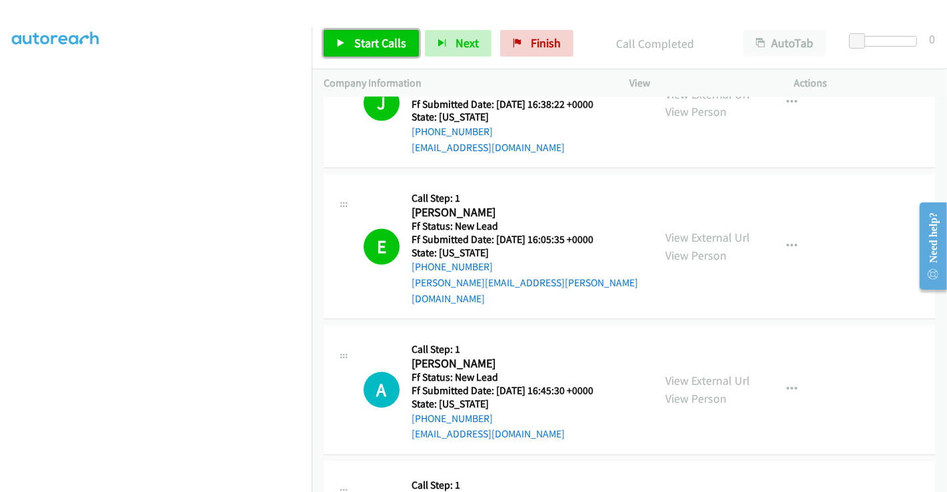
click at [373, 37] on span "Start Calls" at bounding box center [380, 42] width 52 height 15
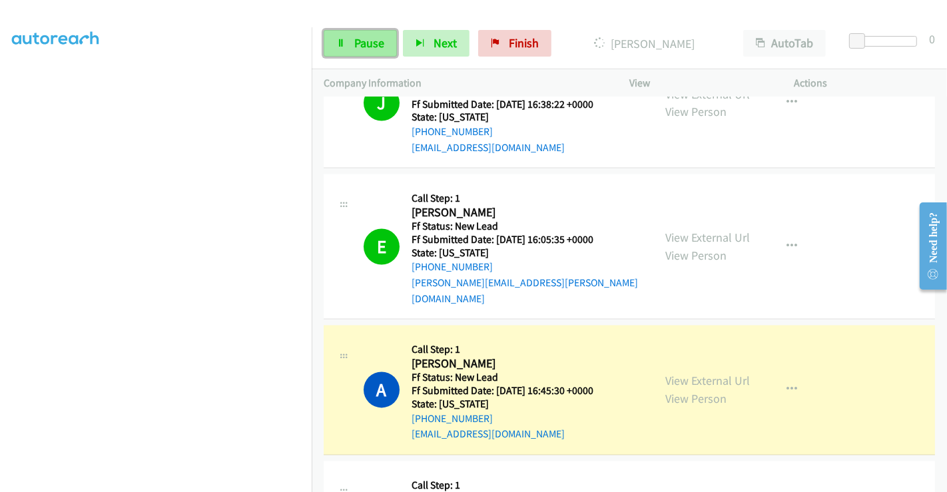
click at [357, 31] on link "Pause" at bounding box center [360, 43] width 73 height 27
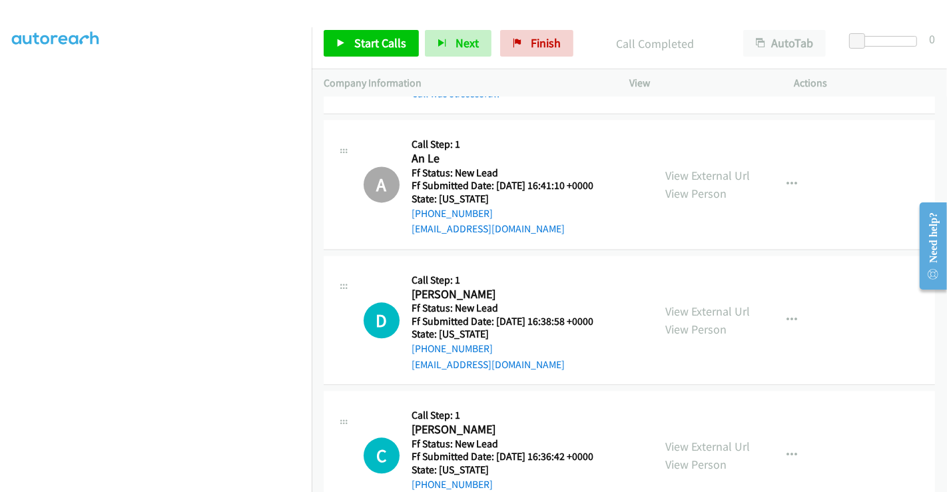
scroll to position [2520, 0]
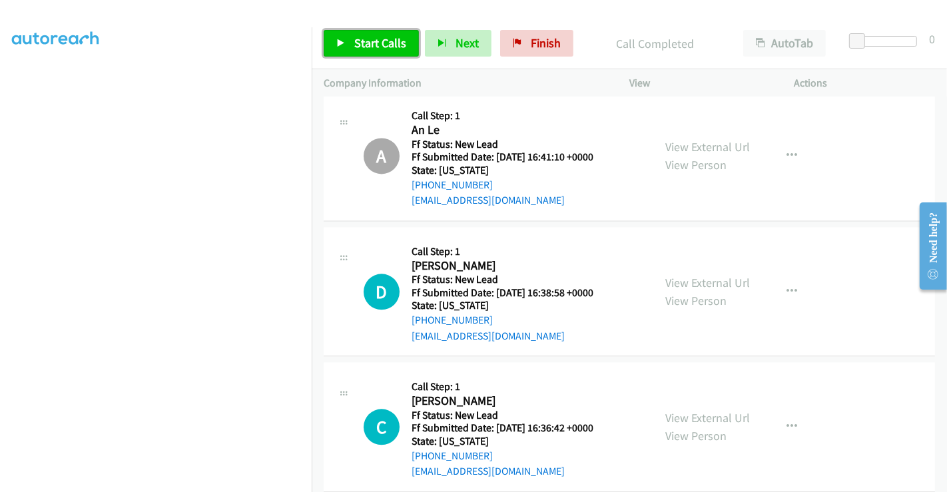
click at [381, 43] on span "Start Calls" at bounding box center [380, 42] width 52 height 15
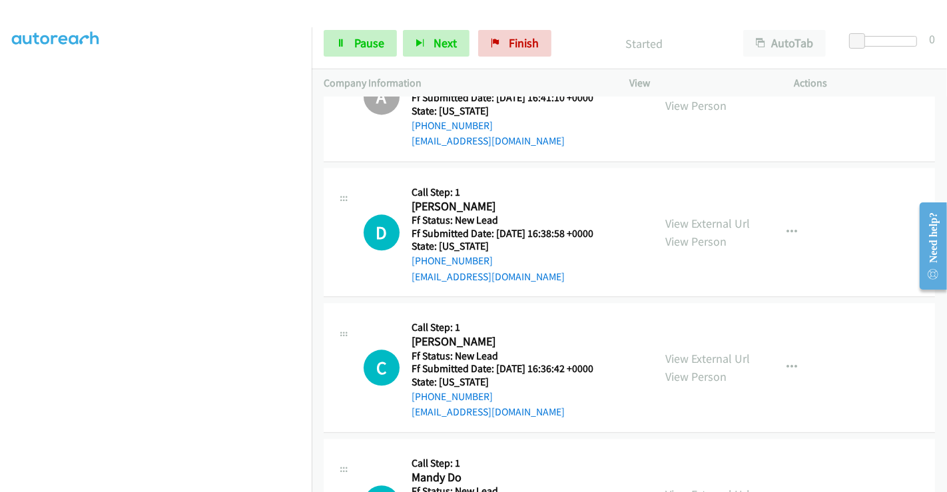
scroll to position [2556, 0]
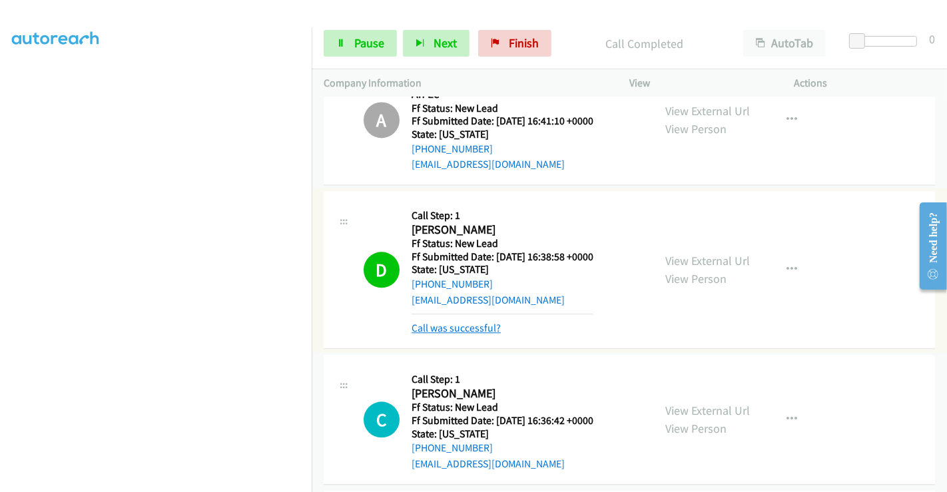
click at [465, 322] on link "Call was successful?" at bounding box center [455, 328] width 89 height 13
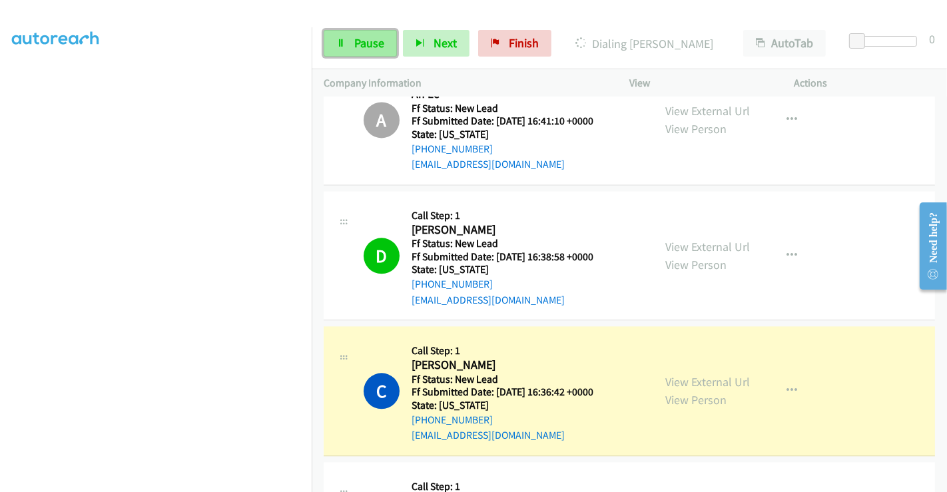
click at [354, 45] on span "Pause" at bounding box center [369, 42] width 30 height 15
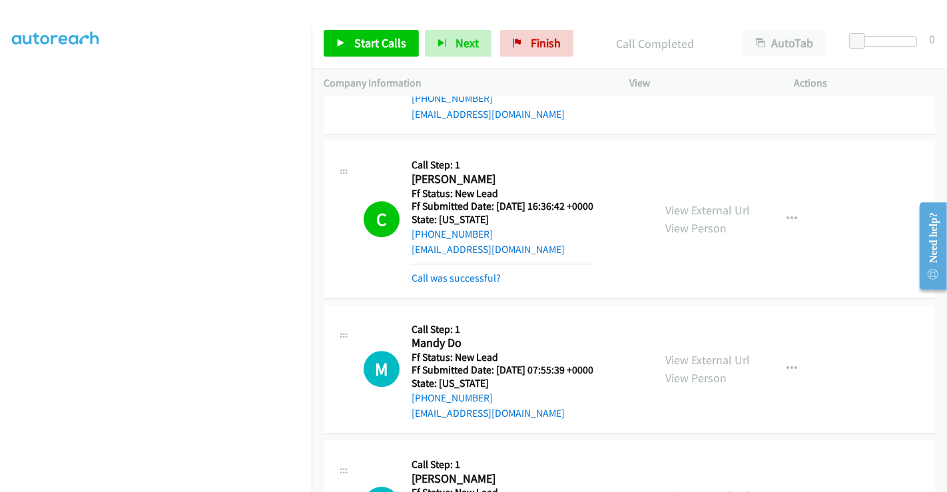
scroll to position [2777, 0]
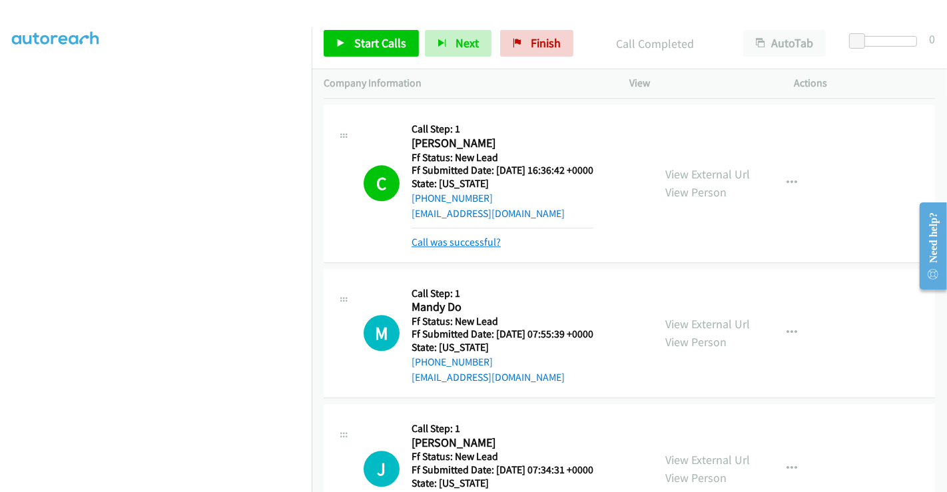
click at [451, 236] on link "Call was successful?" at bounding box center [455, 242] width 89 height 13
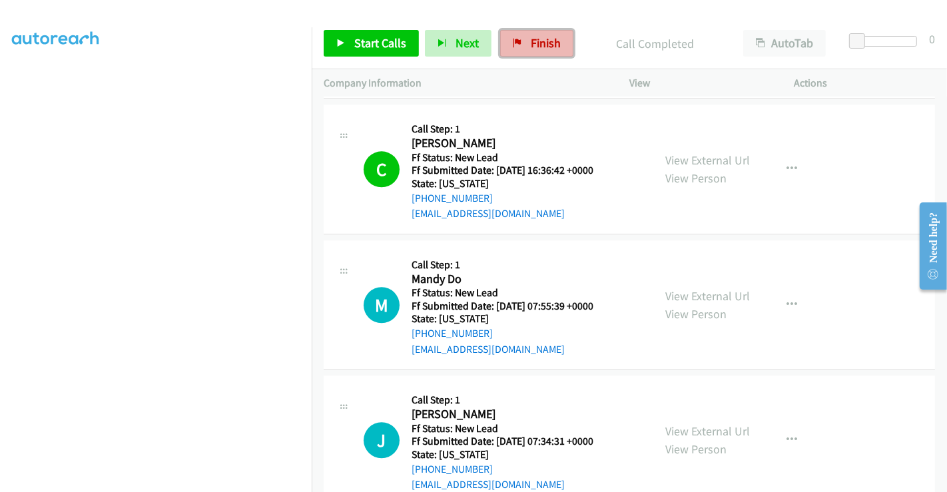
click at [520, 41] on link "Finish" at bounding box center [536, 43] width 73 height 27
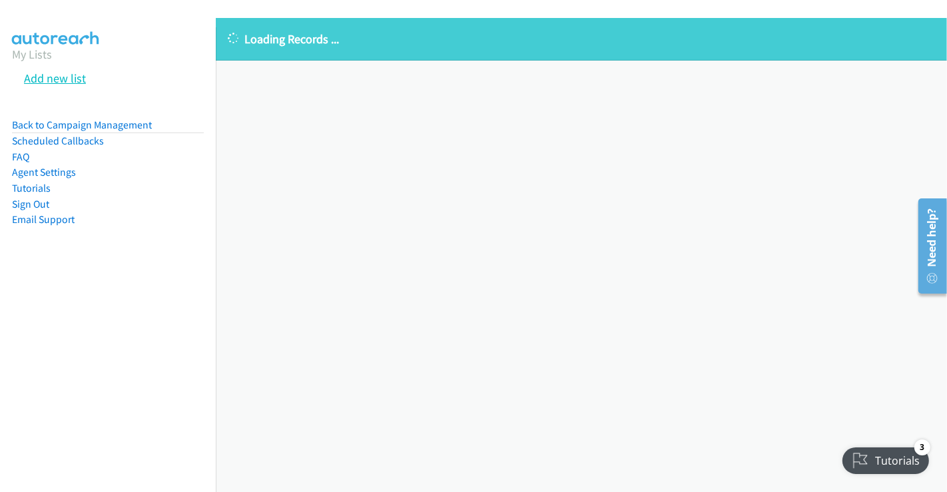
drag, startPoint x: 44, startPoint y: 56, endPoint x: 81, endPoint y: 79, distance: 43.6
click at [44, 56] on link "My Lists" at bounding box center [32, 54] width 40 height 15
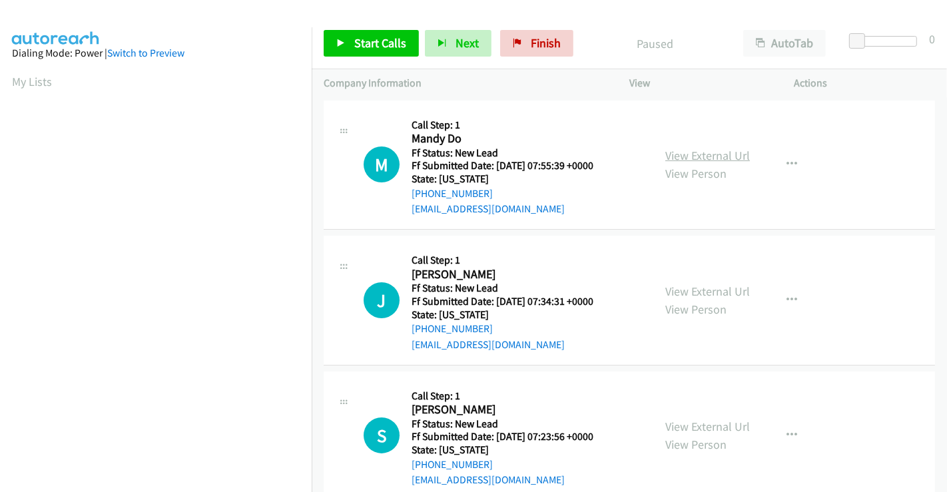
click at [682, 160] on link "View External Url" at bounding box center [707, 155] width 85 height 15
click at [705, 289] on link "View External Url" at bounding box center [707, 291] width 85 height 15
click at [704, 423] on link "View External Url" at bounding box center [707, 426] width 85 height 15
click at [373, 44] on span "Start Calls" at bounding box center [380, 42] width 52 height 15
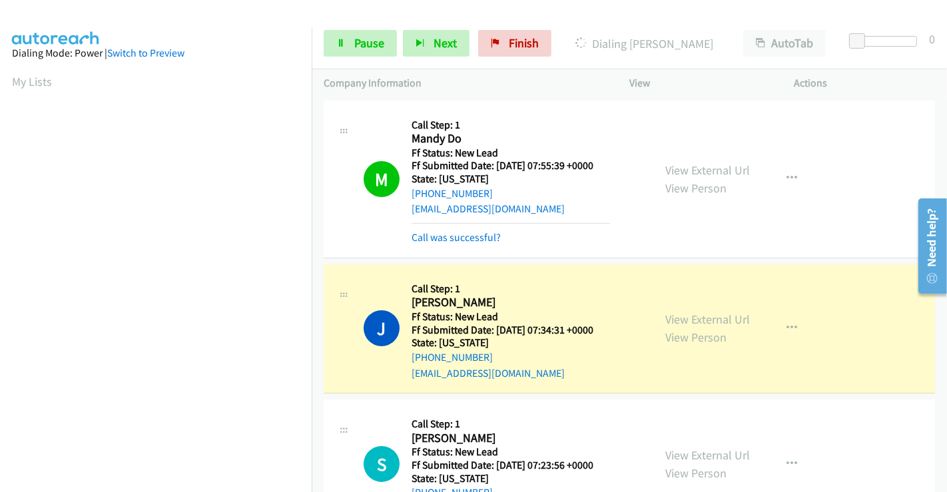
scroll to position [256, 0]
click at [487, 238] on link "Call was successful?" at bounding box center [455, 237] width 89 height 13
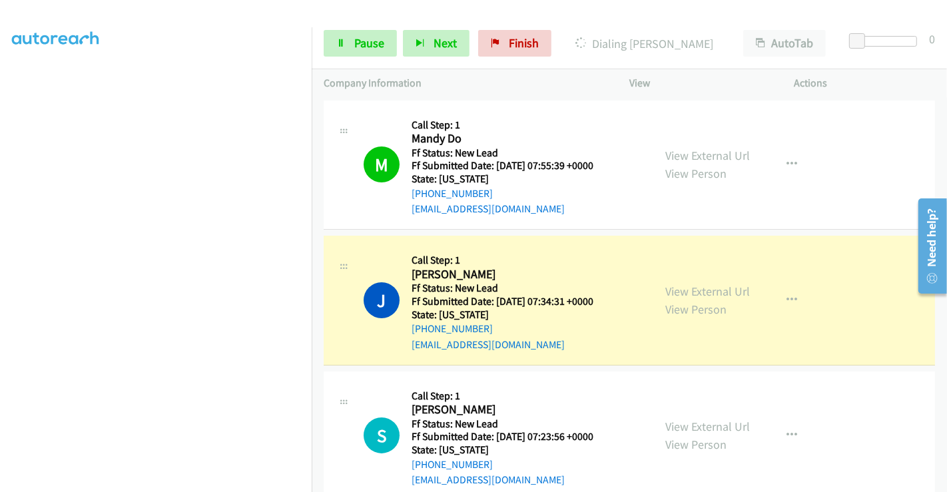
scroll to position [28, 0]
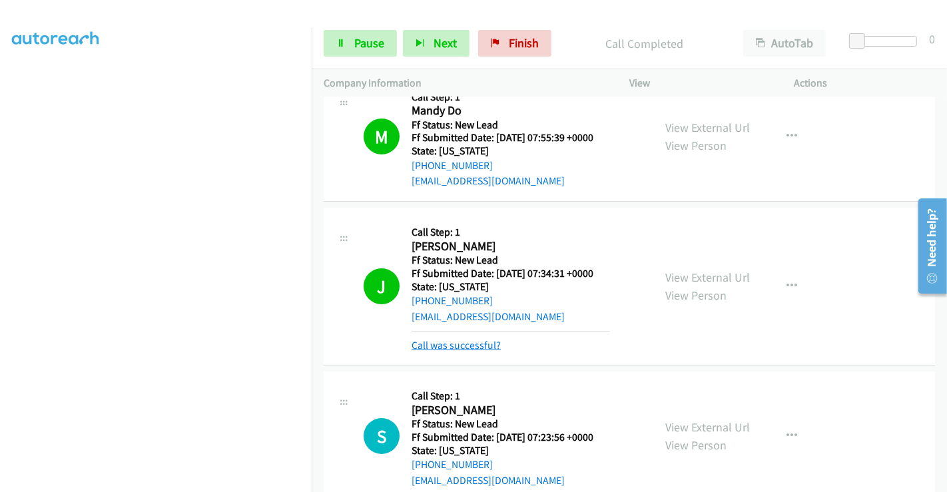
click at [467, 345] on link "Call was successful?" at bounding box center [455, 345] width 89 height 13
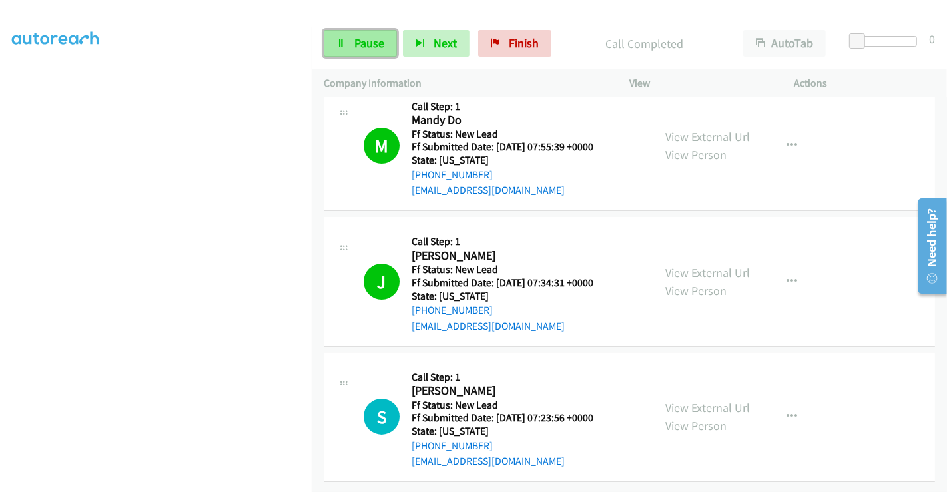
click at [369, 49] on span "Pause" at bounding box center [369, 42] width 30 height 15
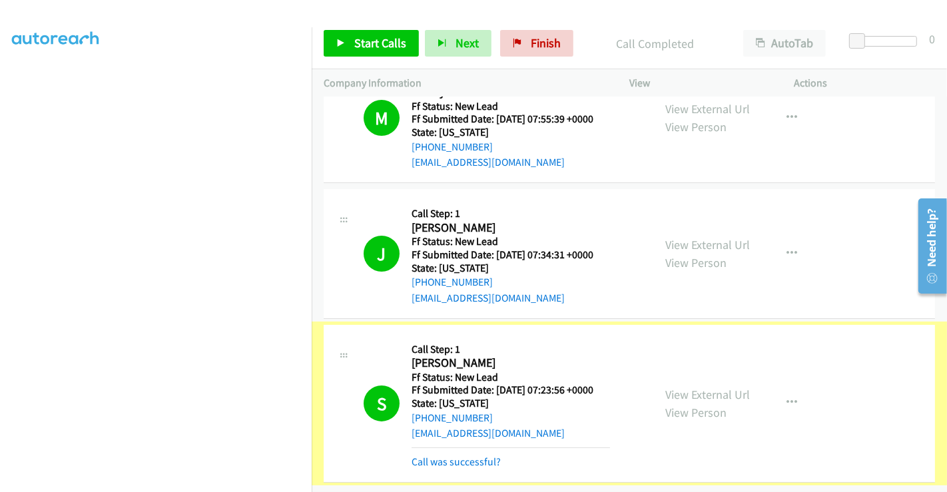
scroll to position [117, 0]
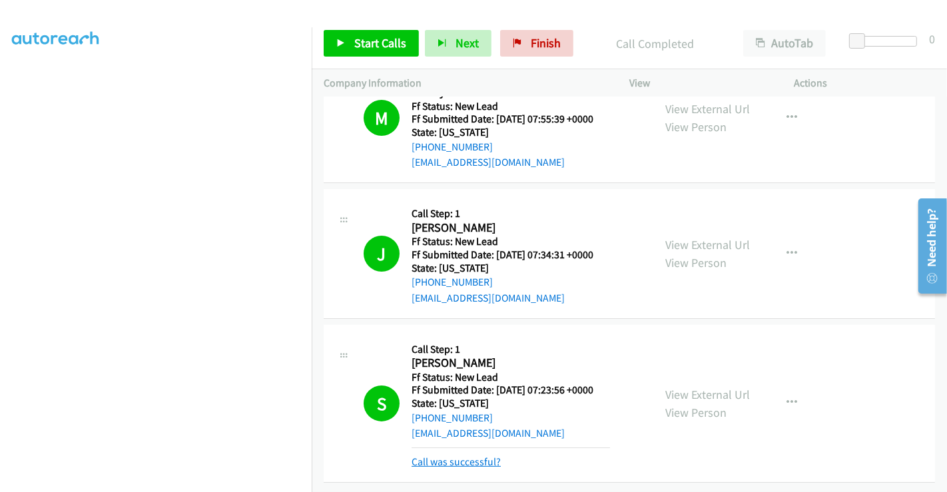
click at [477, 455] on link "Call was successful?" at bounding box center [455, 461] width 89 height 13
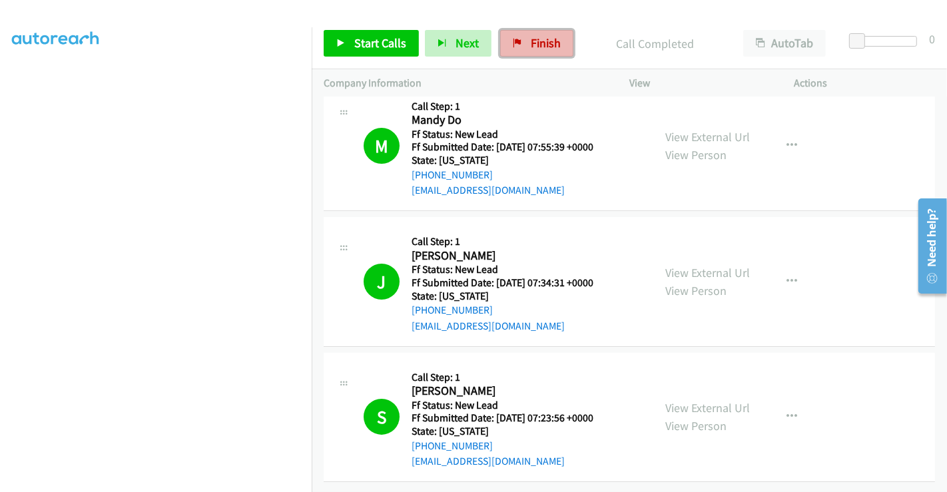
click at [524, 51] on link "Finish" at bounding box center [536, 43] width 73 height 27
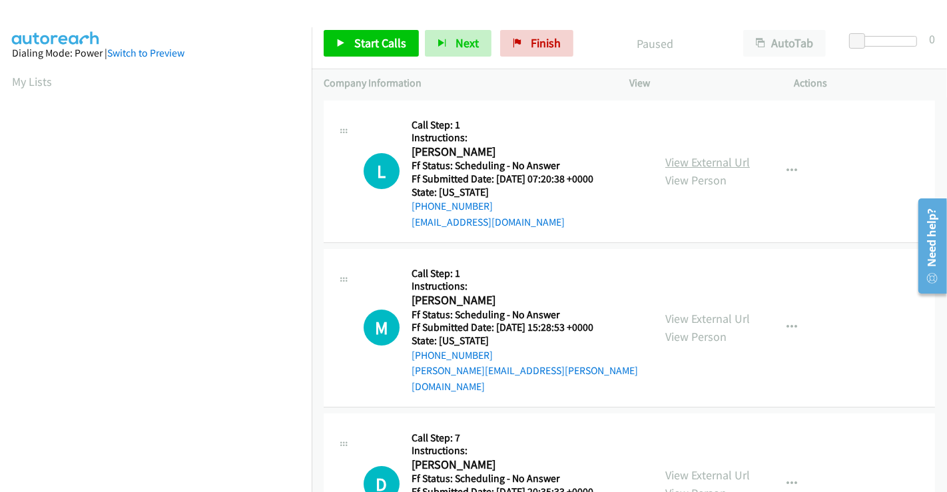
click at [680, 155] on link "View External Url" at bounding box center [707, 161] width 85 height 15
click at [689, 311] on link "View External Url" at bounding box center [707, 318] width 85 height 15
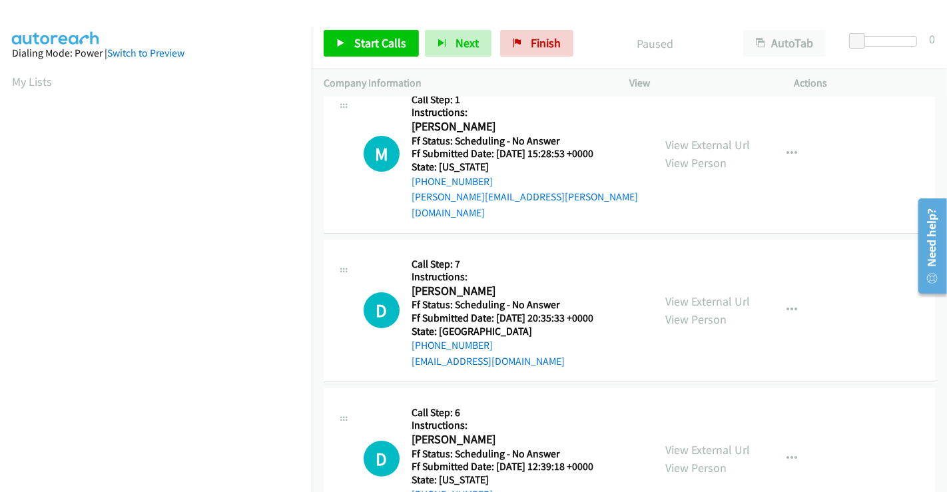
scroll to position [222, 0]
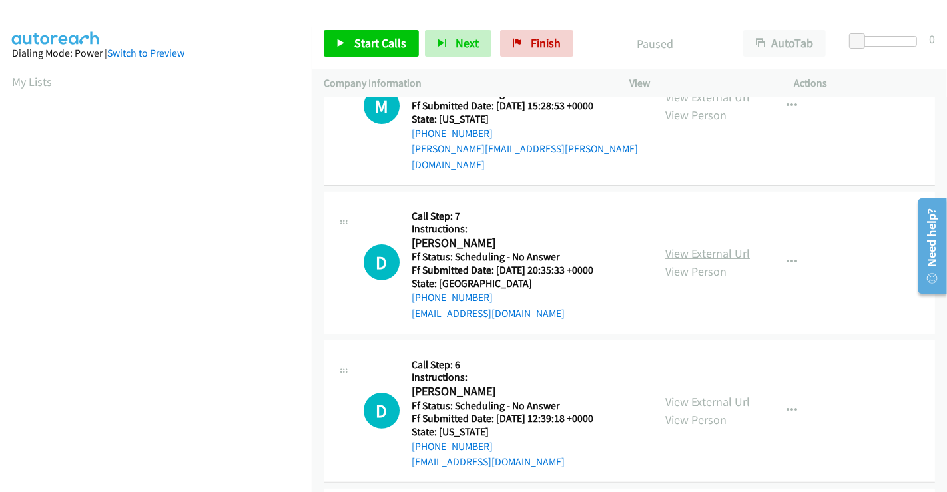
click at [678, 246] on link "View External Url" at bounding box center [707, 253] width 85 height 15
click at [700, 394] on link "View External Url" at bounding box center [707, 401] width 85 height 15
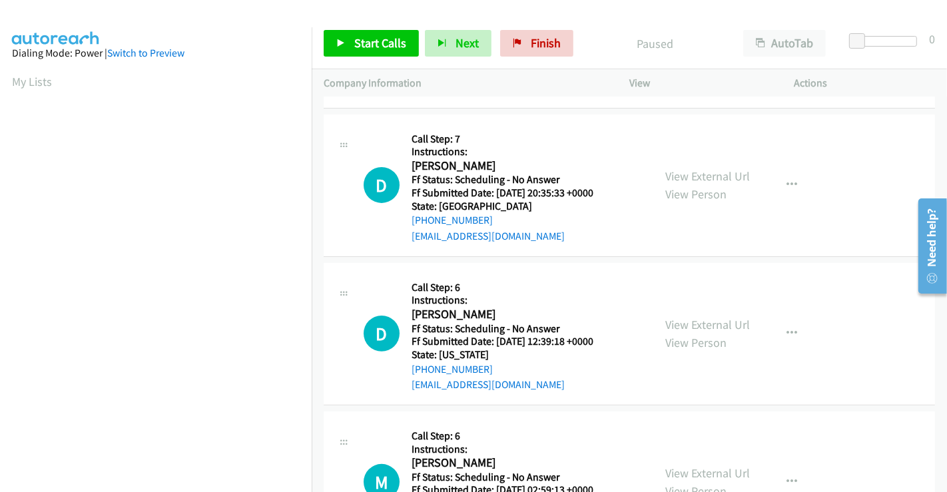
scroll to position [369, 0]
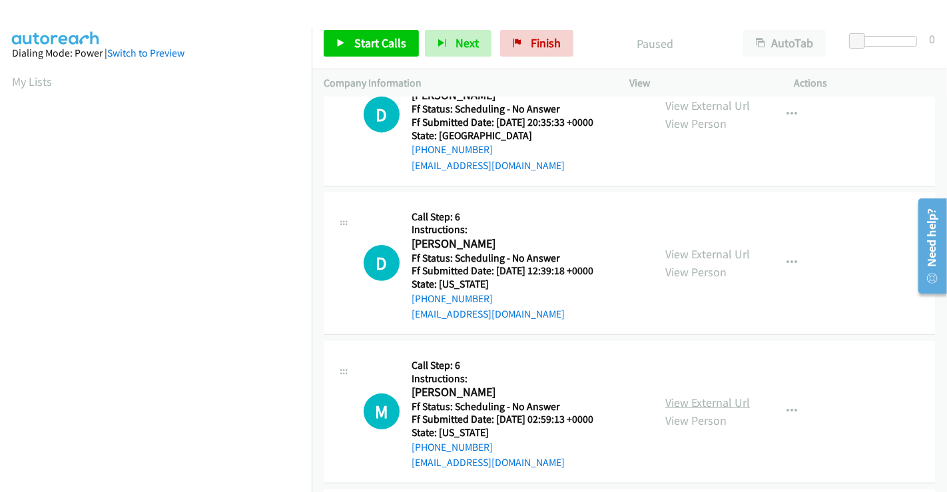
click at [689, 395] on link "View External Url" at bounding box center [707, 402] width 85 height 15
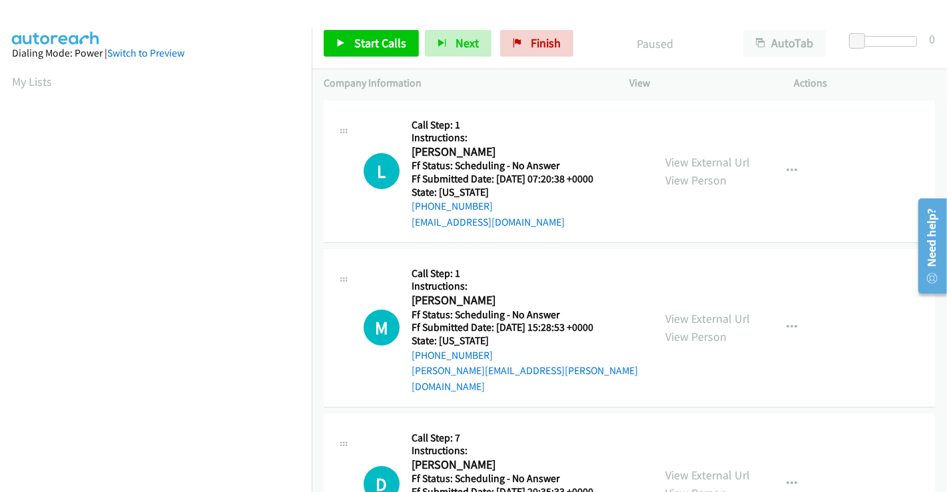
scroll to position [256, 0]
click at [361, 43] on span "Start Calls" at bounding box center [380, 42] width 52 height 15
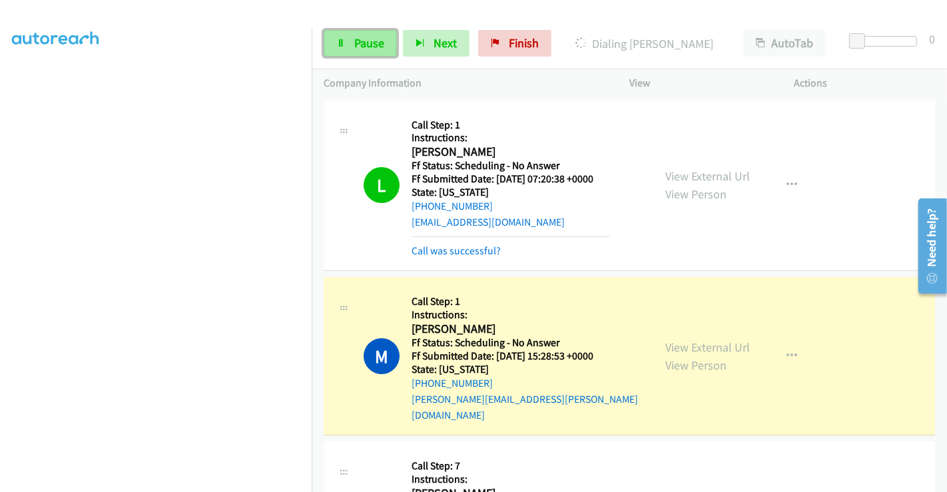
click at [355, 37] on span "Pause" at bounding box center [369, 42] width 30 height 15
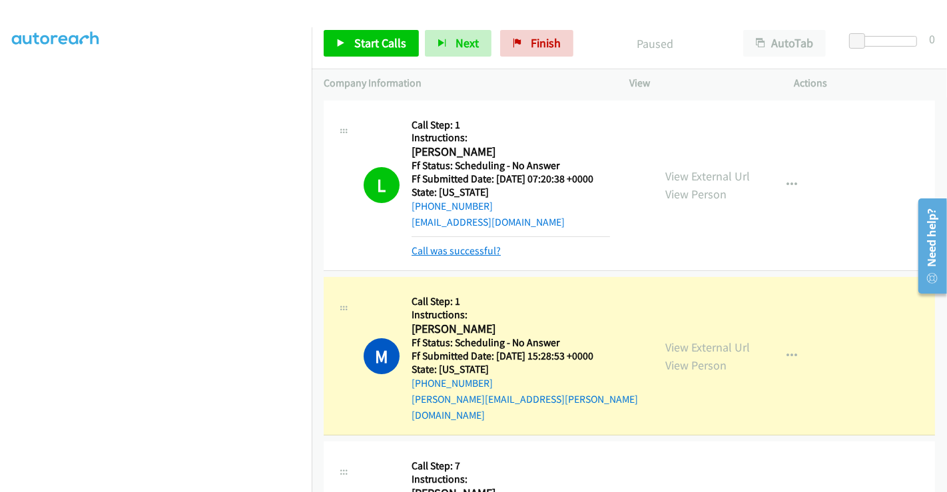
click at [471, 252] on link "Call was successful?" at bounding box center [455, 250] width 89 height 13
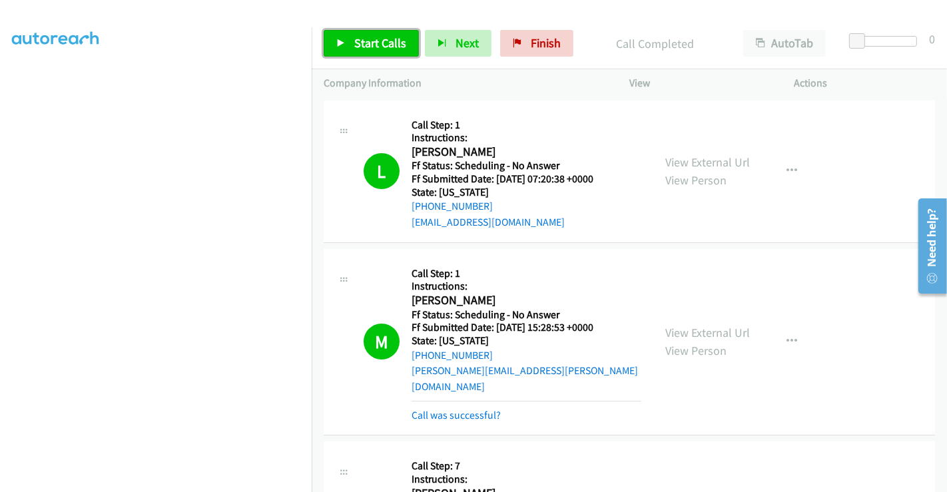
click at [357, 47] on span "Start Calls" at bounding box center [380, 42] width 52 height 15
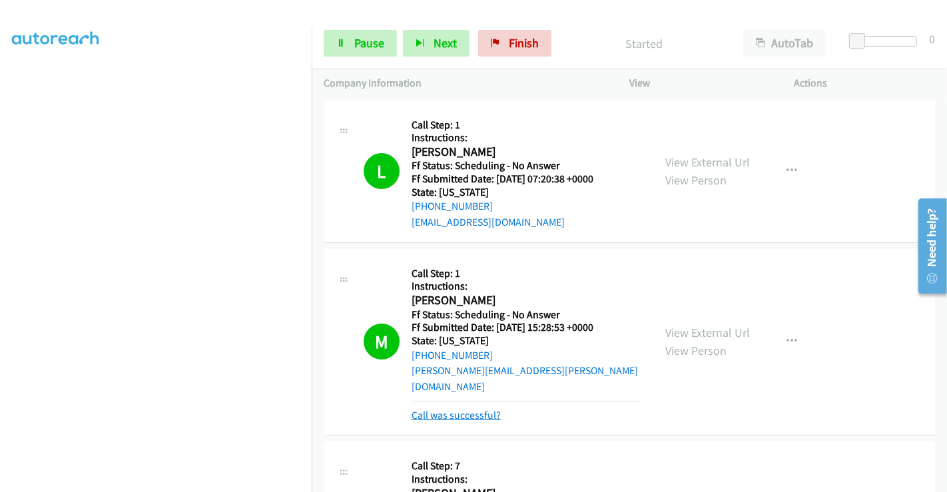
click at [477, 409] on link "Call was successful?" at bounding box center [455, 415] width 89 height 13
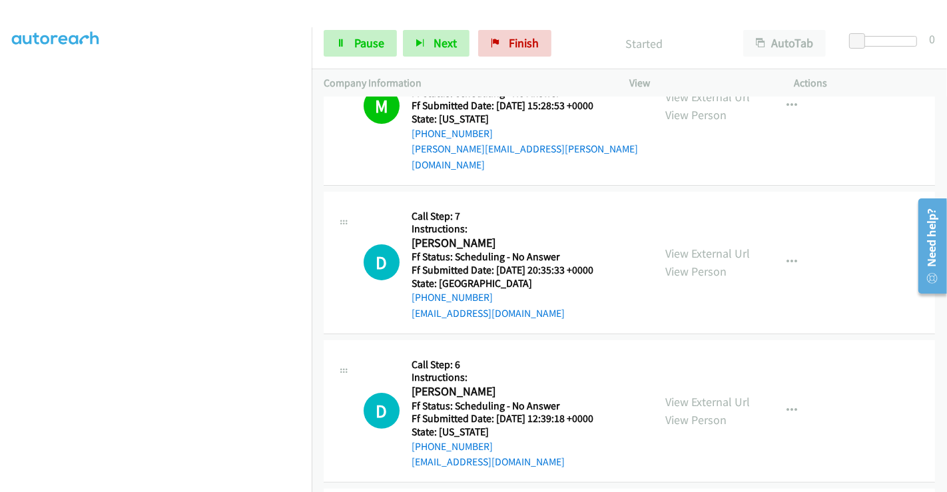
scroll to position [296, 0]
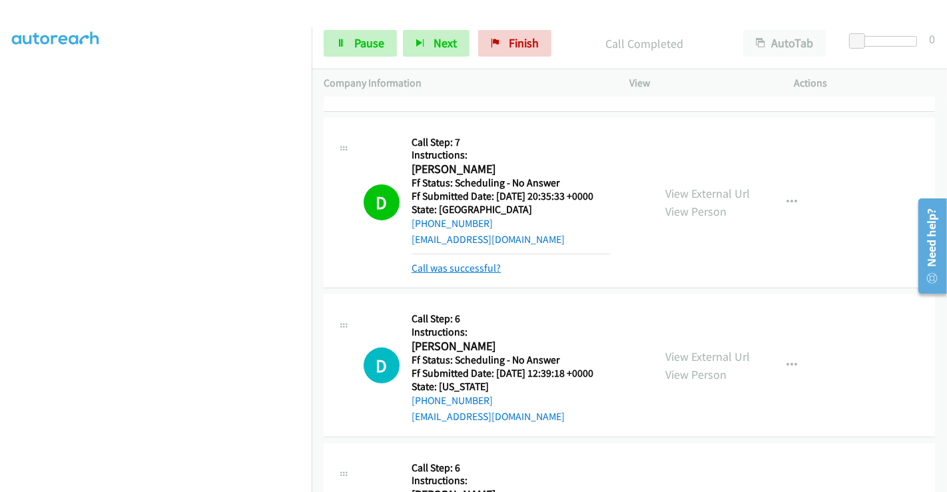
click at [466, 262] on link "Call was successful?" at bounding box center [455, 268] width 89 height 13
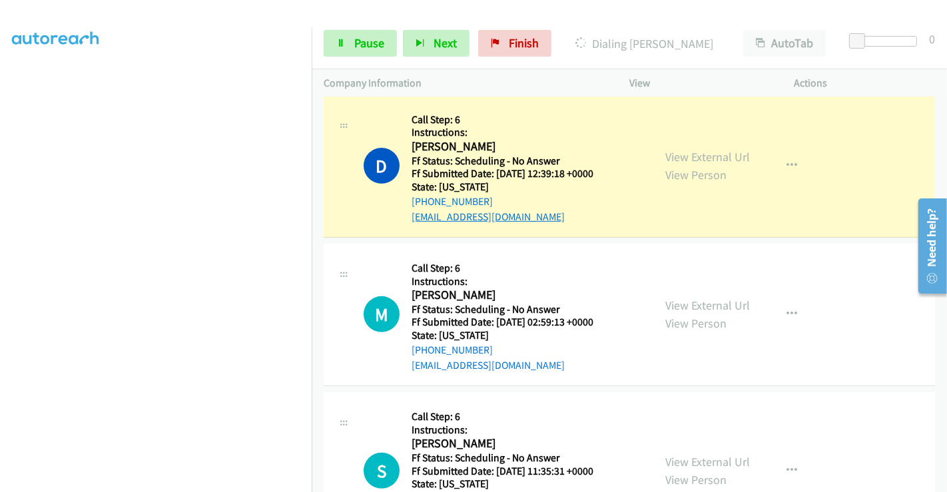
scroll to position [443, 0]
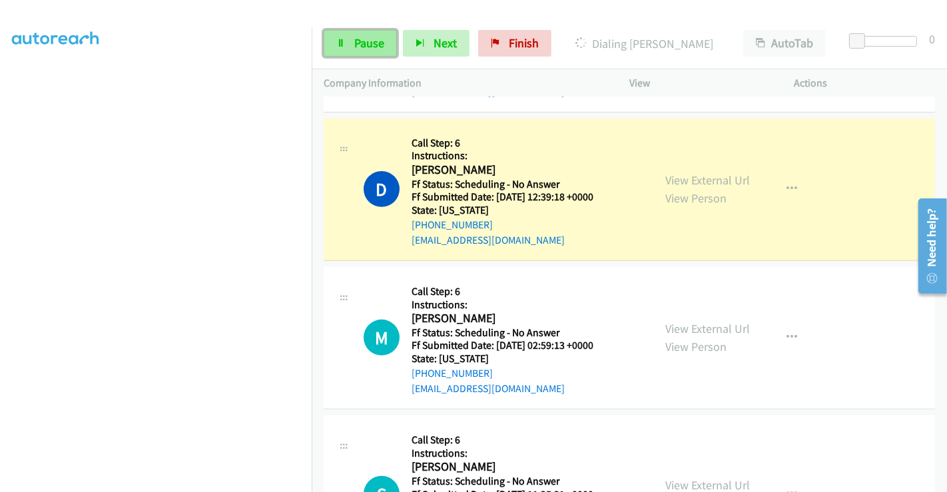
click at [365, 41] on span "Pause" at bounding box center [369, 42] width 30 height 15
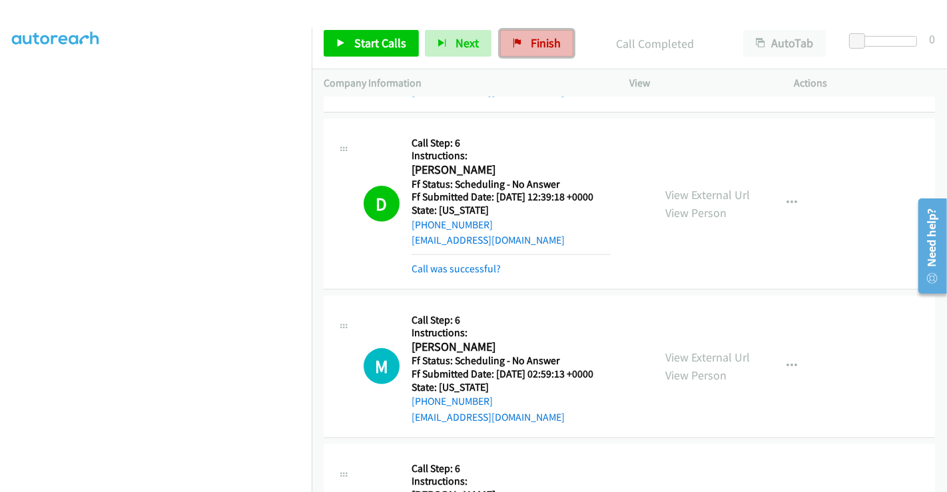
click at [541, 45] on span "Finish" at bounding box center [546, 42] width 30 height 15
